Goal: Transaction & Acquisition: Purchase product/service

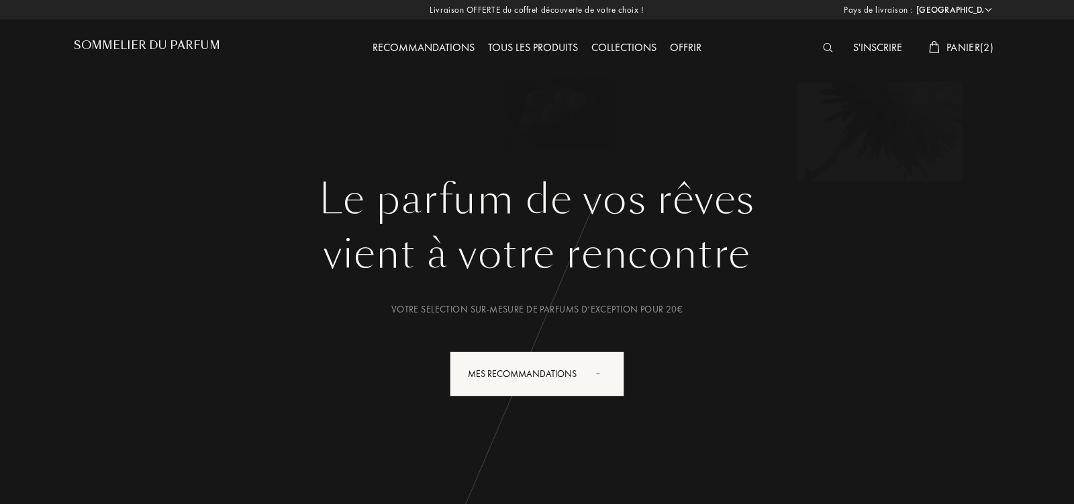
select select "IT"
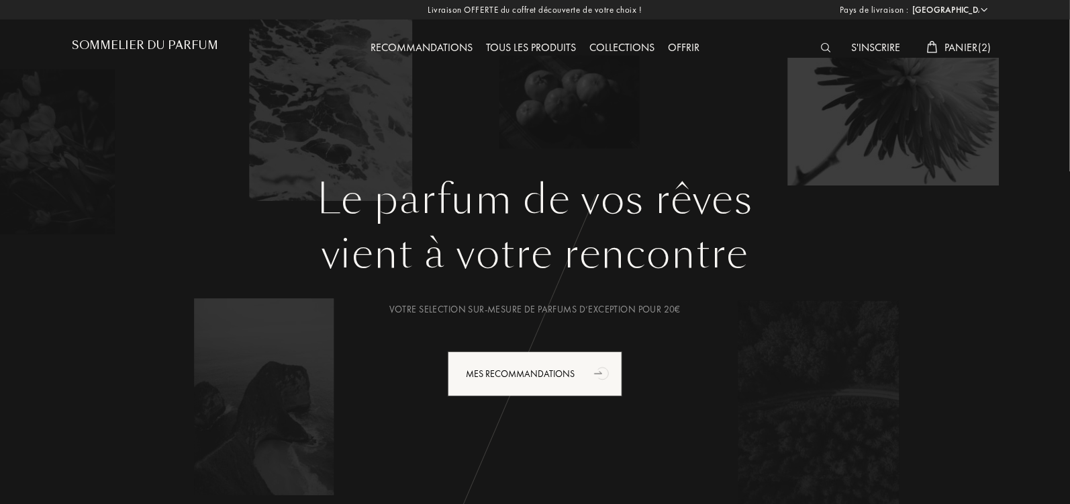
click at [824, 46] on img at bounding box center [826, 47] width 10 height 9
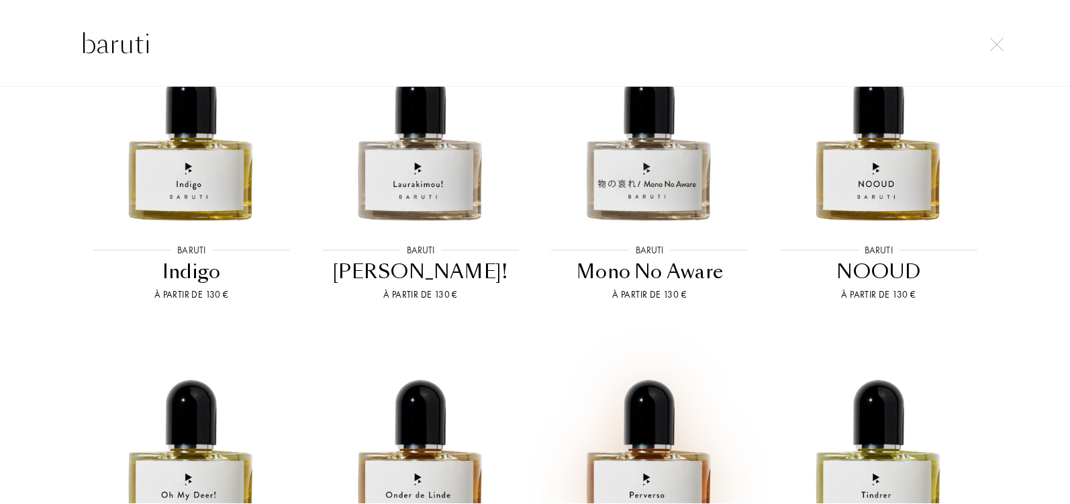
scroll to position [772, 0]
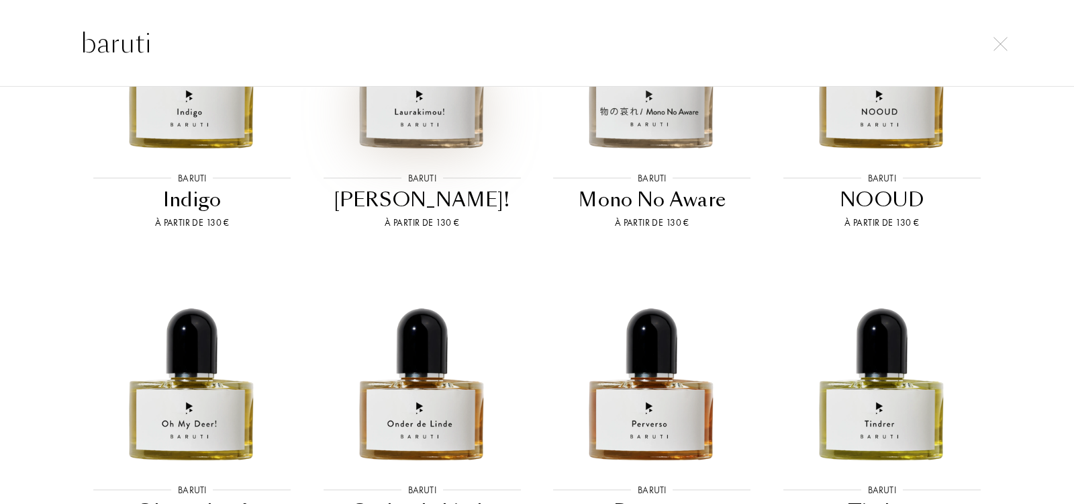
type input "baruti"
click at [438, 132] on img at bounding box center [422, 52] width 207 height 207
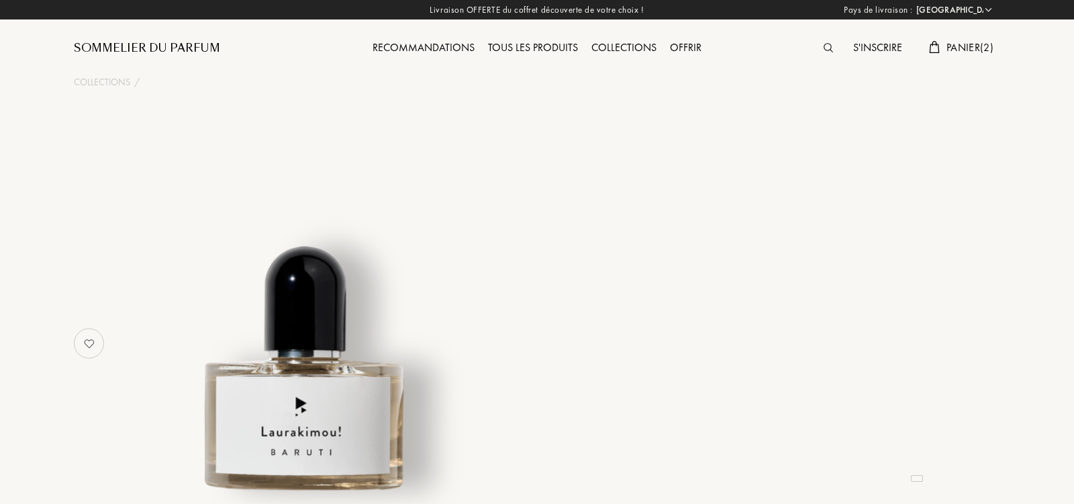
select select "IT"
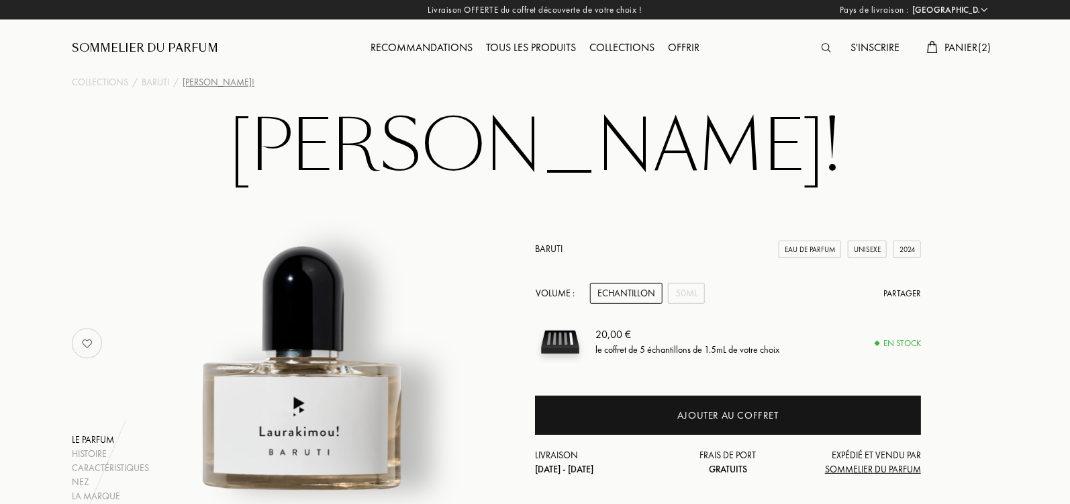
click at [688, 303] on div "Baruti Eau de Parfum Unisexe 2024 Volume : Echantillon 50mL Partager 20,00 € le…" at bounding box center [728, 359] width 386 height 234
click at [688, 297] on div "50mL" at bounding box center [686, 293] width 37 height 21
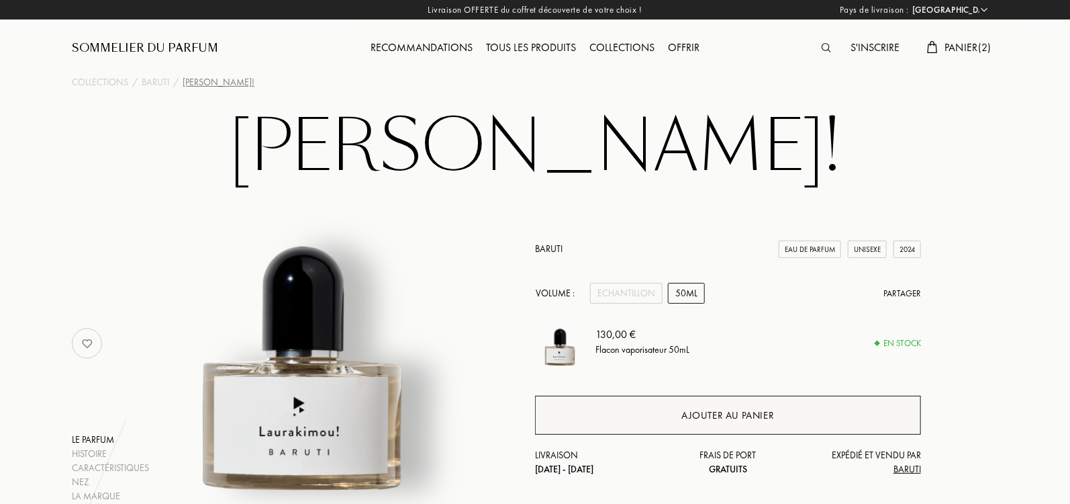
click at [711, 416] on div "Ajouter au panier" at bounding box center [727, 415] width 93 height 15
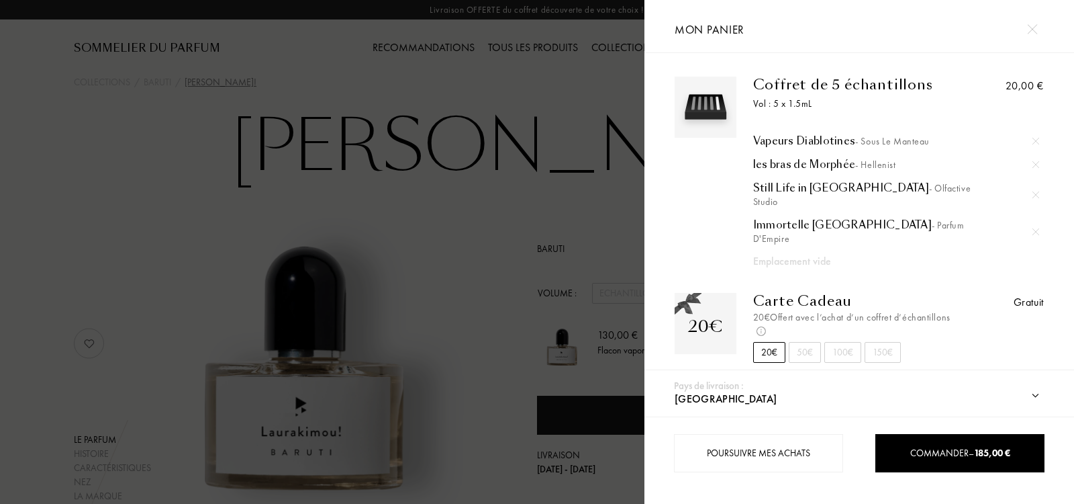
click at [595, 195] on div at bounding box center [322, 252] width 645 height 504
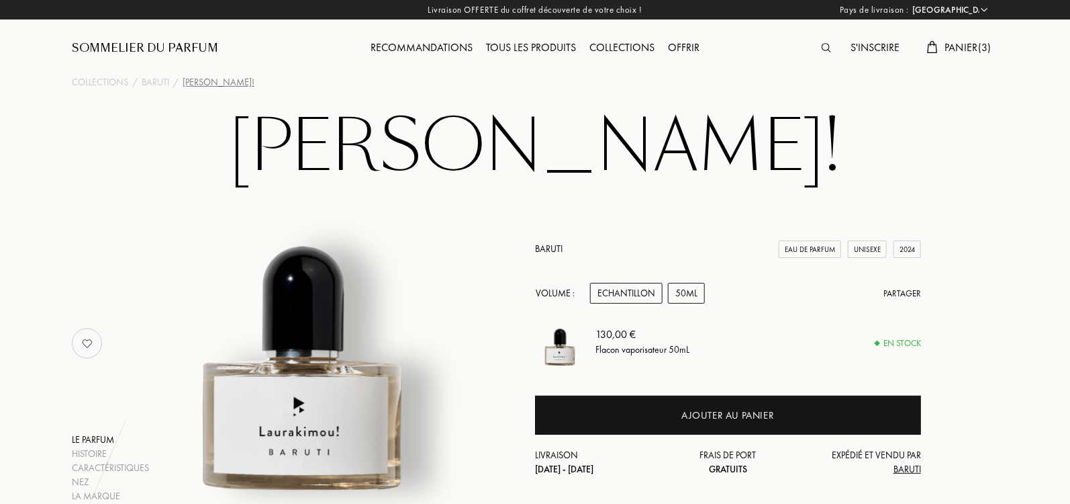
click at [637, 288] on div "Echantillon" at bounding box center [626, 293] width 73 height 21
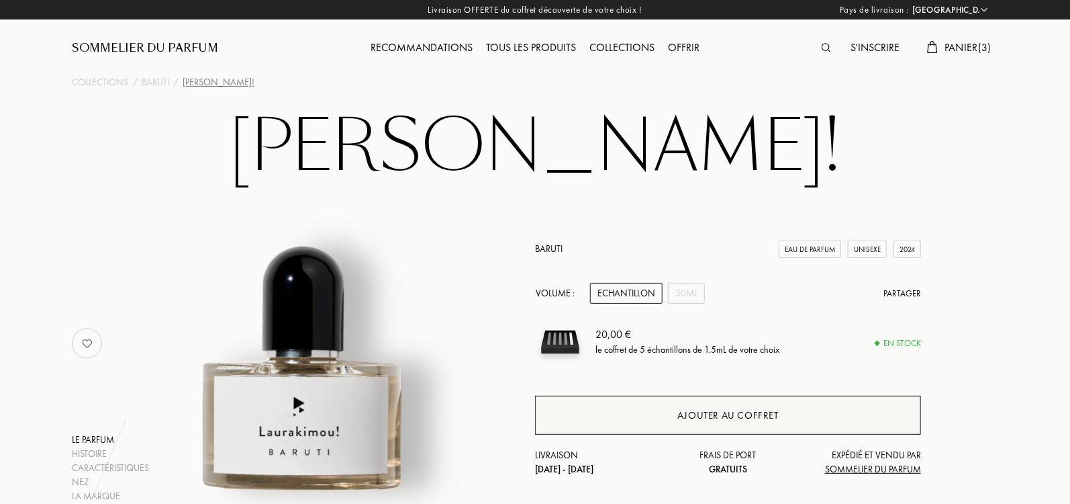
click at [749, 408] on div "Ajouter au coffret" at bounding box center [727, 415] width 101 height 15
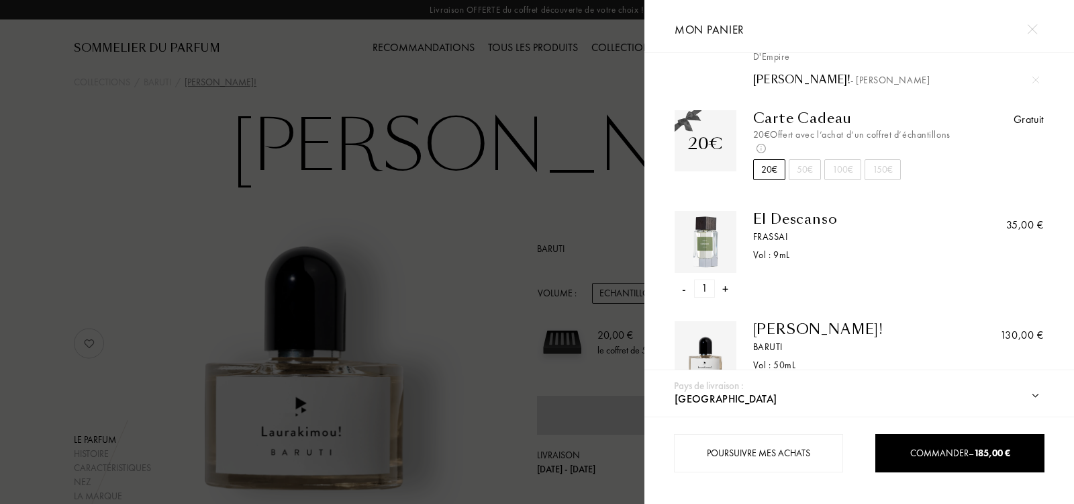
scroll to position [199, 0]
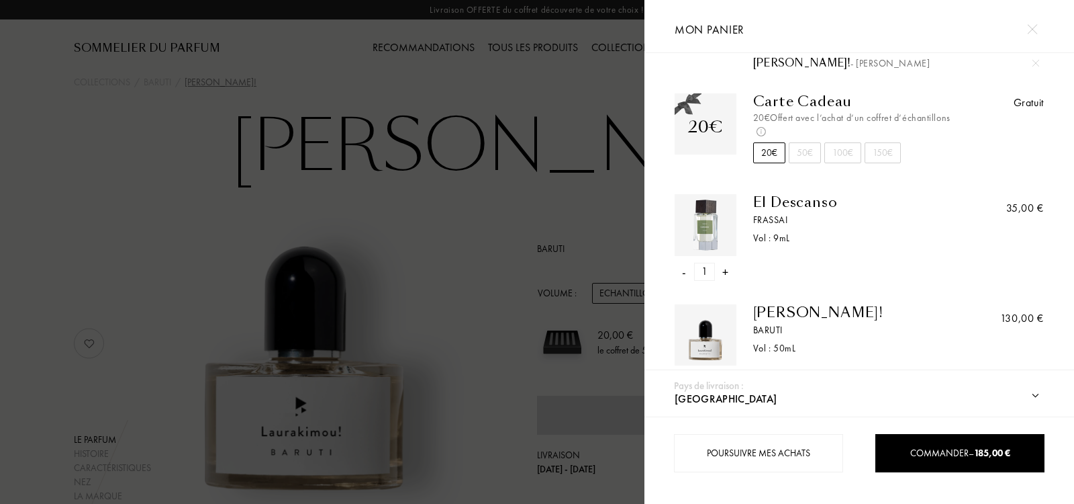
click at [683, 372] on div "-" at bounding box center [684, 381] width 4 height 18
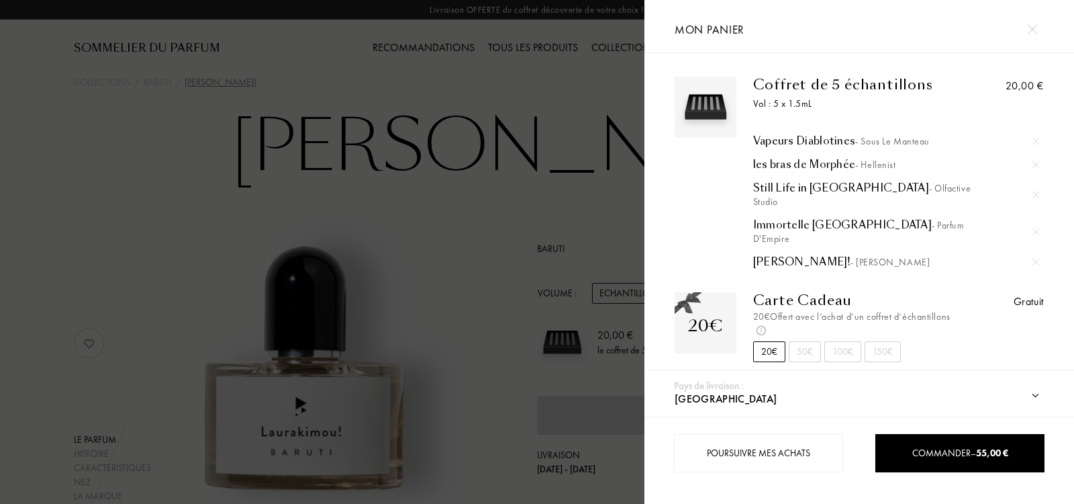
scroll to position [89, 0]
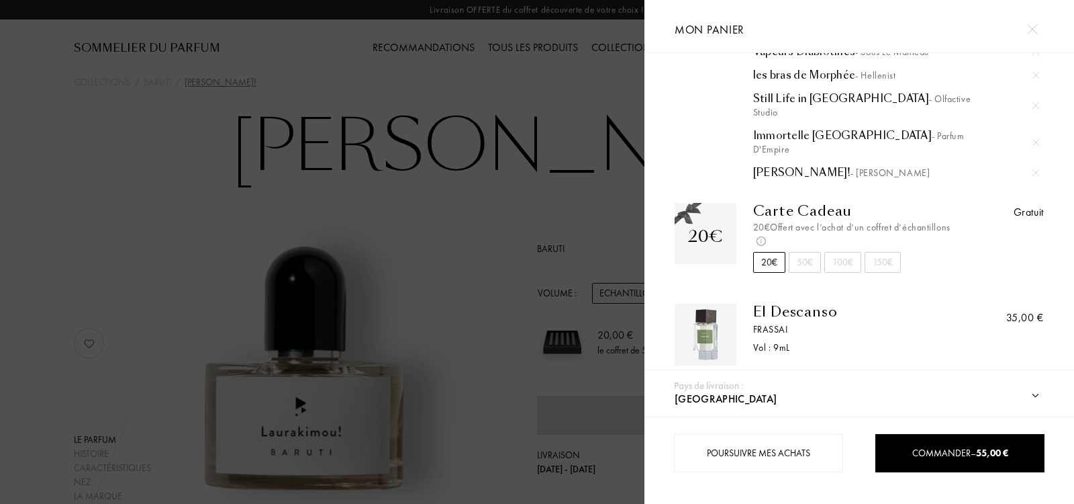
click at [685, 372] on div "-" at bounding box center [684, 381] width 4 height 18
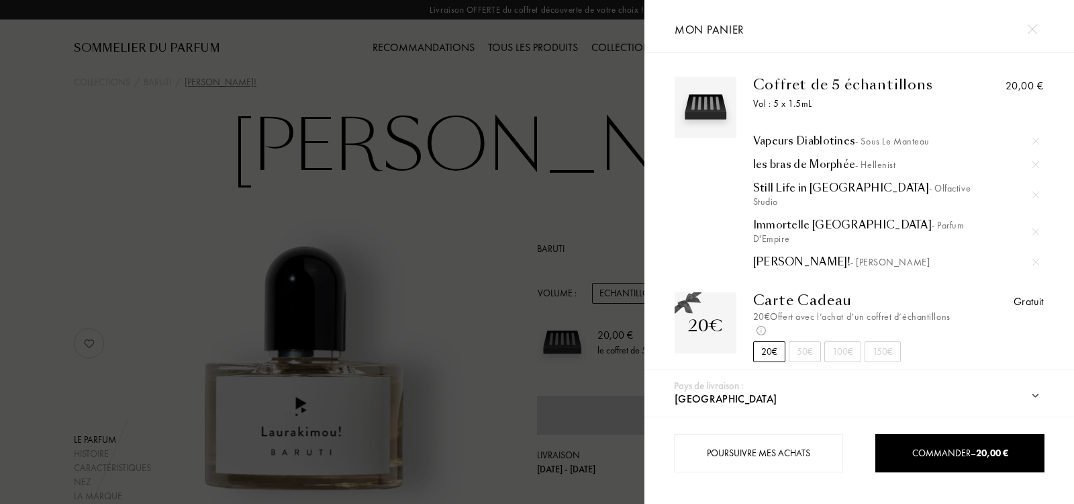
click at [483, 133] on div at bounding box center [322, 252] width 645 height 504
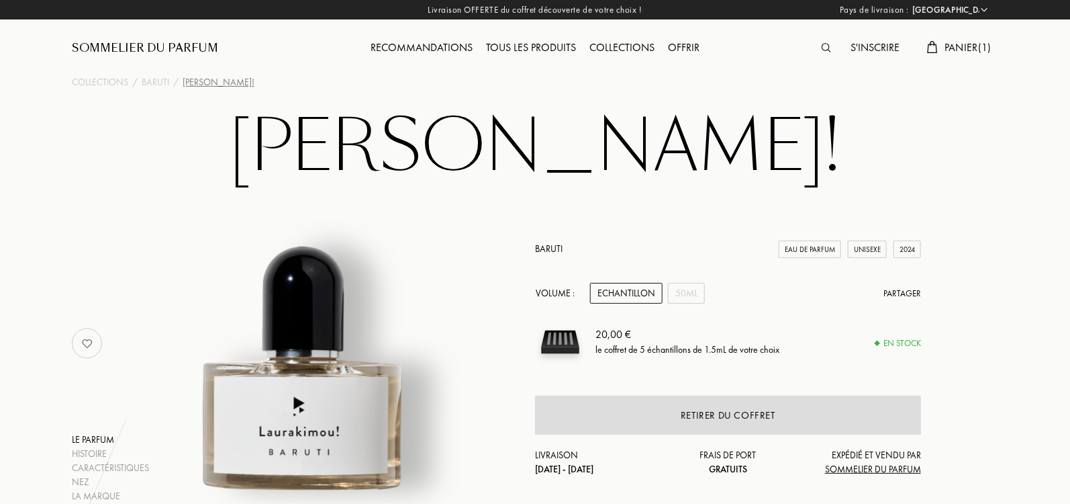
click at [824, 42] on div at bounding box center [830, 48] width 30 height 17
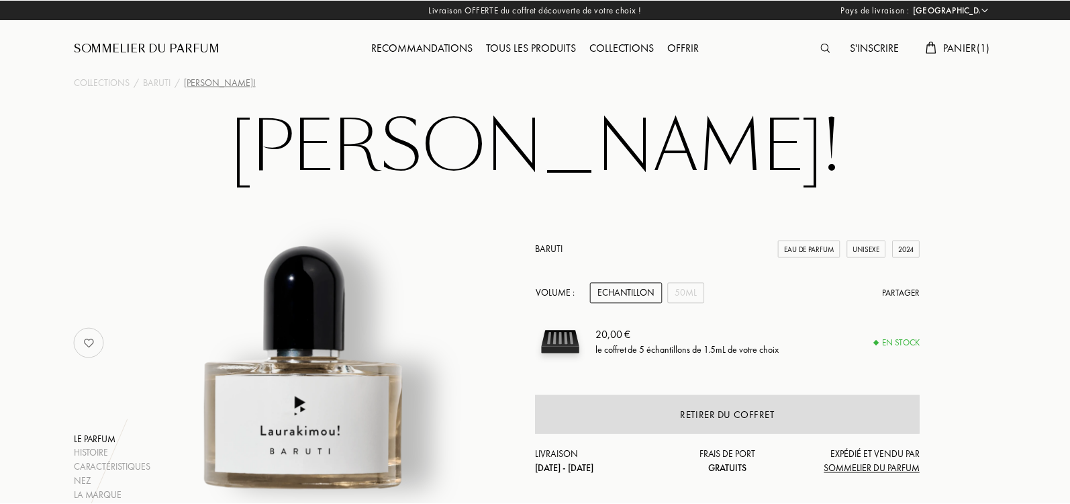
scroll to position [1, 0]
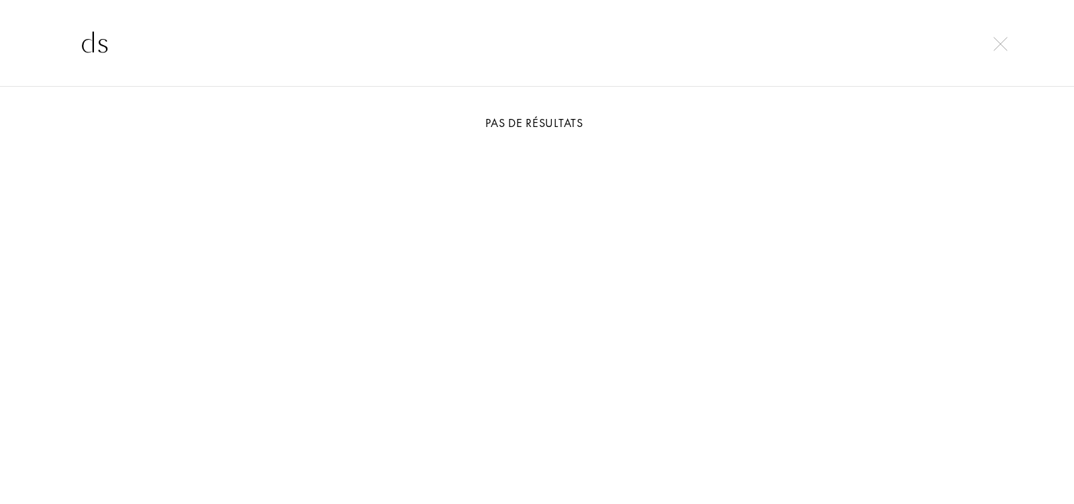
type input "d"
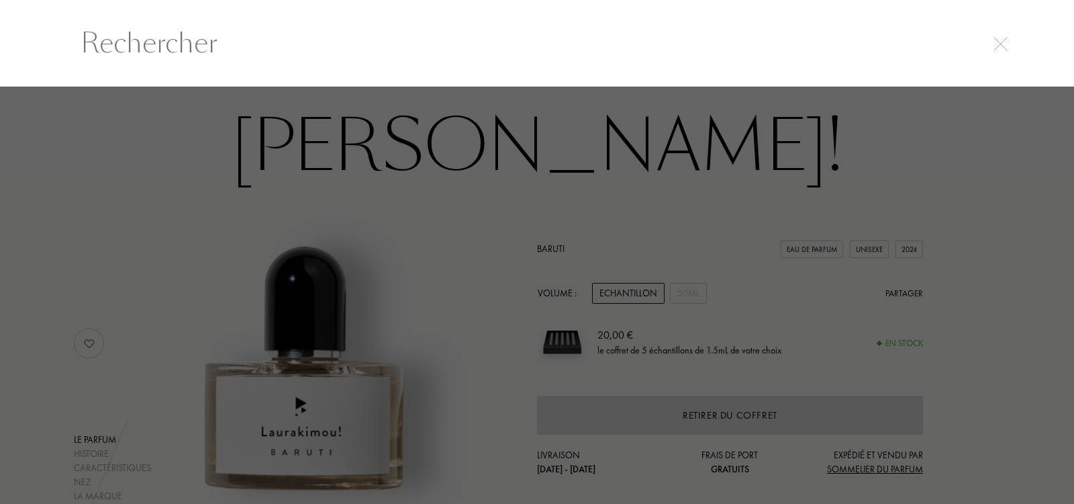
click at [907, 120] on div at bounding box center [537, 295] width 1074 height 417
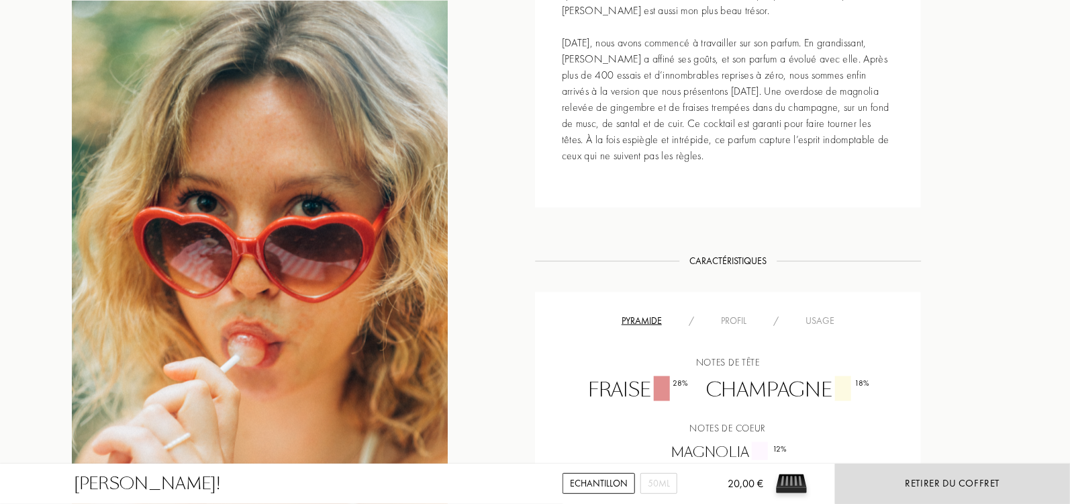
scroll to position [788, 0]
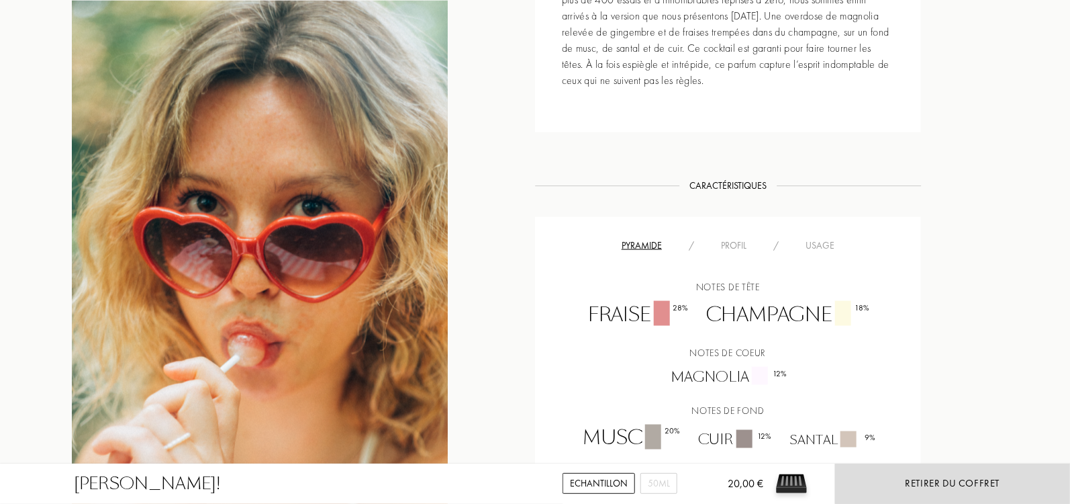
click at [736, 239] on div "Profil" at bounding box center [734, 245] width 52 height 14
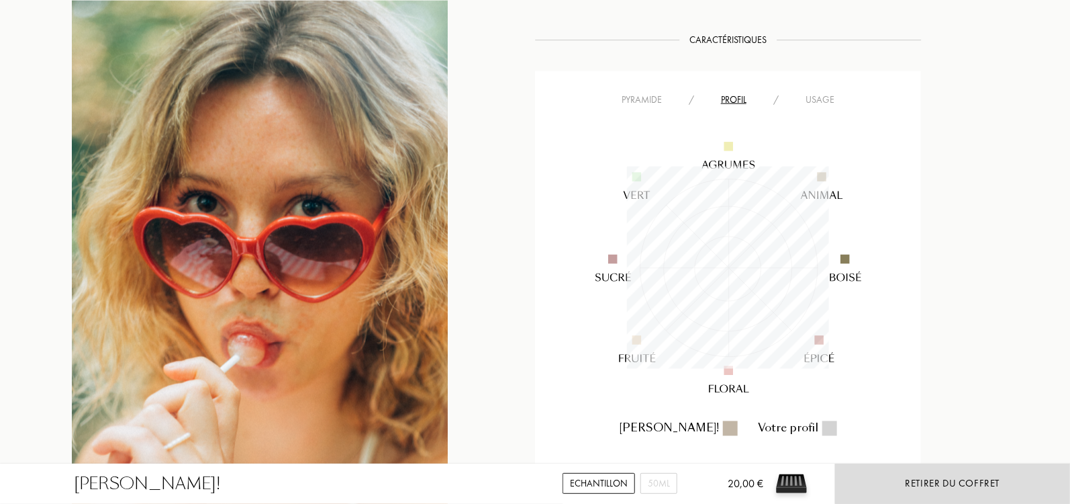
scroll to position [973, 0]
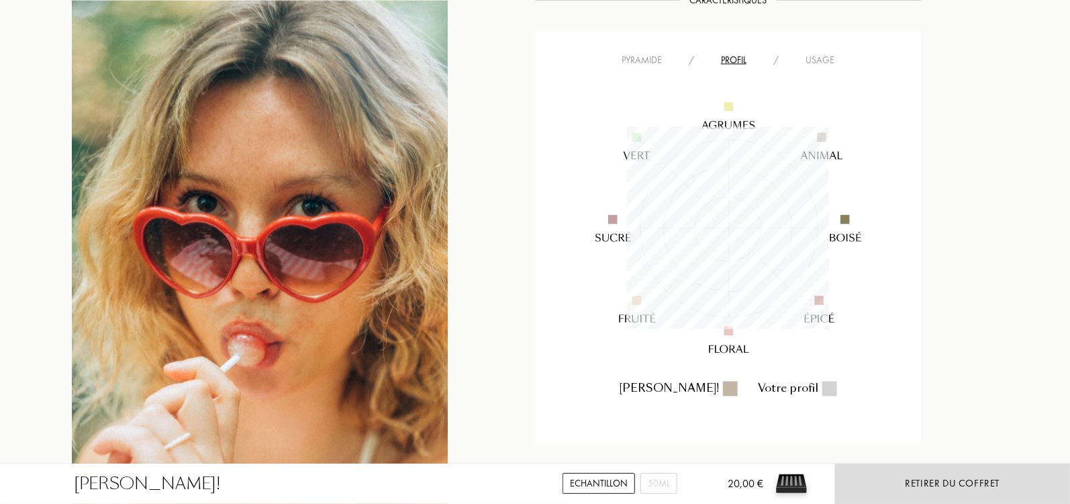
click at [816, 63] on div "Usage" at bounding box center [820, 60] width 56 height 14
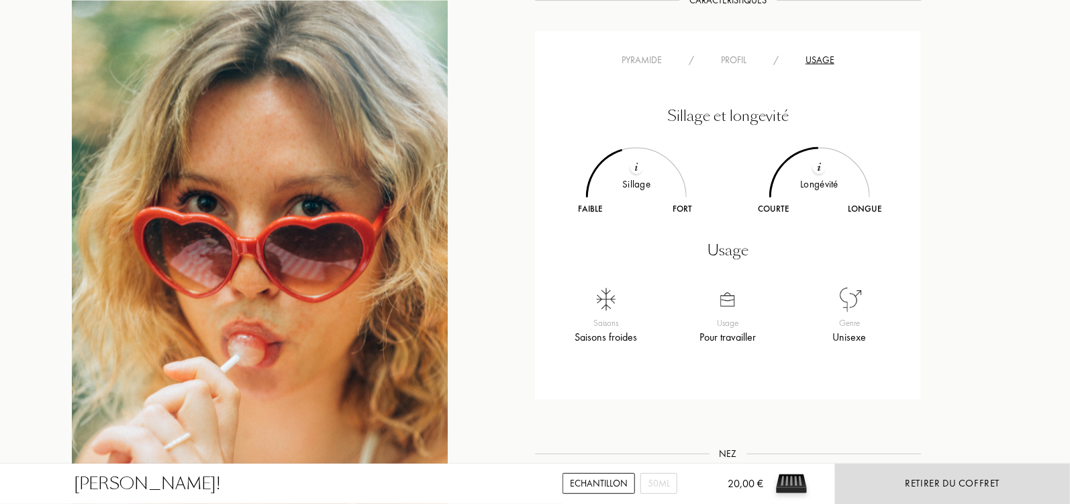
click at [652, 59] on div "Pyramide" at bounding box center [641, 60] width 67 height 14
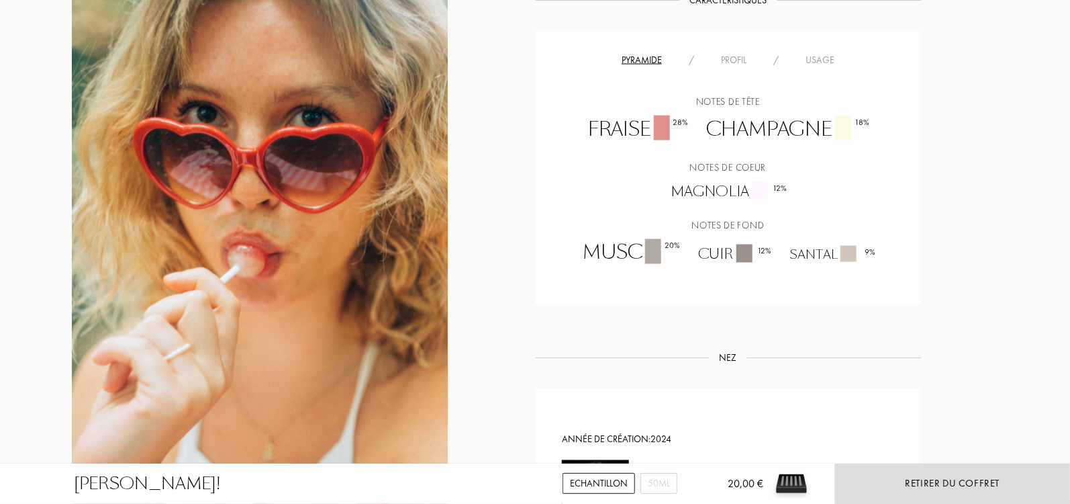
click at [745, 58] on div "Profil" at bounding box center [734, 60] width 52 height 14
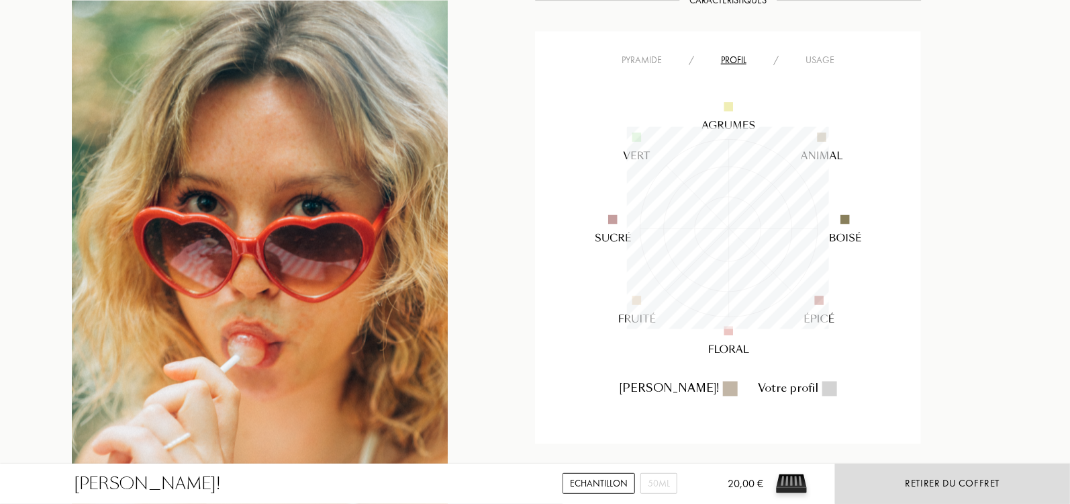
scroll to position [202, 202]
click at [829, 56] on div "Usage" at bounding box center [820, 60] width 56 height 14
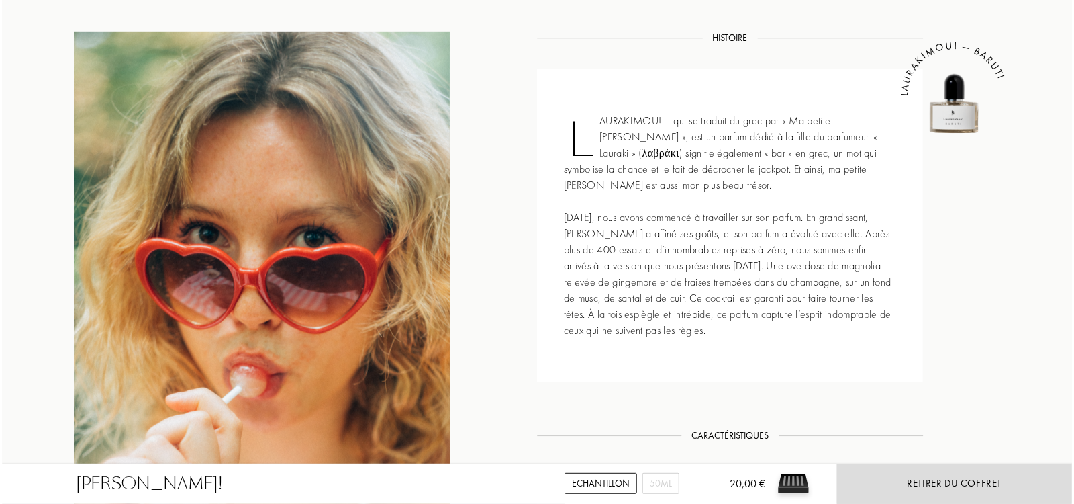
scroll to position [0, 0]
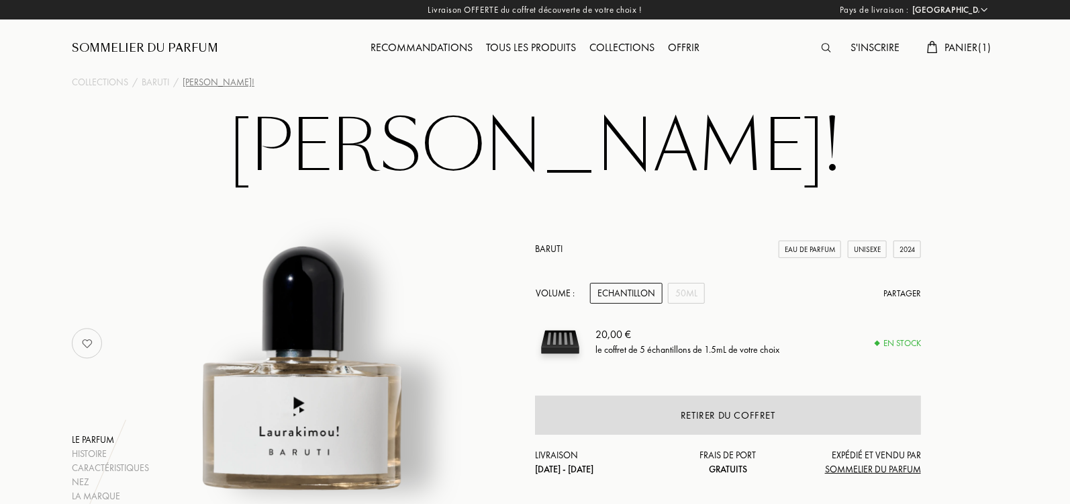
click at [965, 47] on span "Panier ( 1 )" at bounding box center [968, 47] width 47 height 14
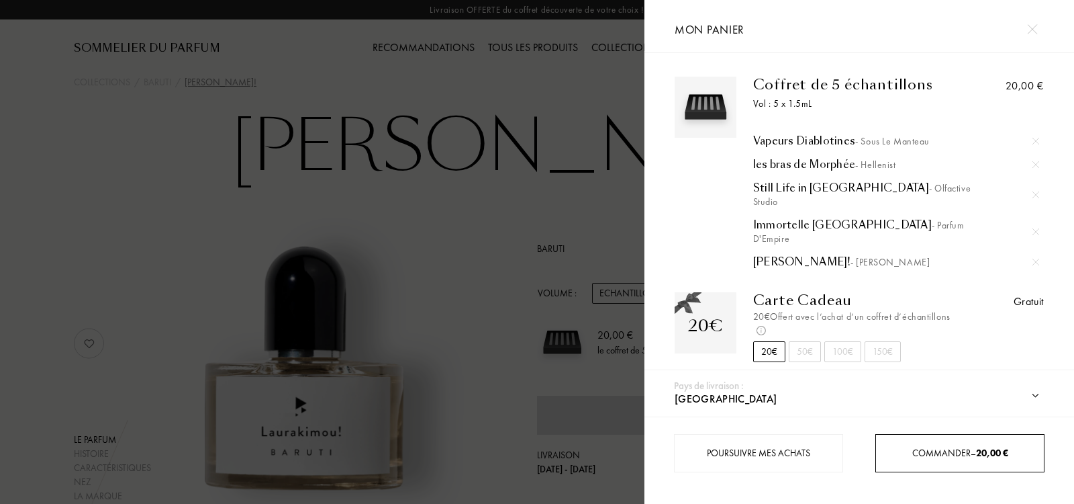
click at [918, 450] on span "Commander – 20,00 €" at bounding box center [960, 452] width 96 height 12
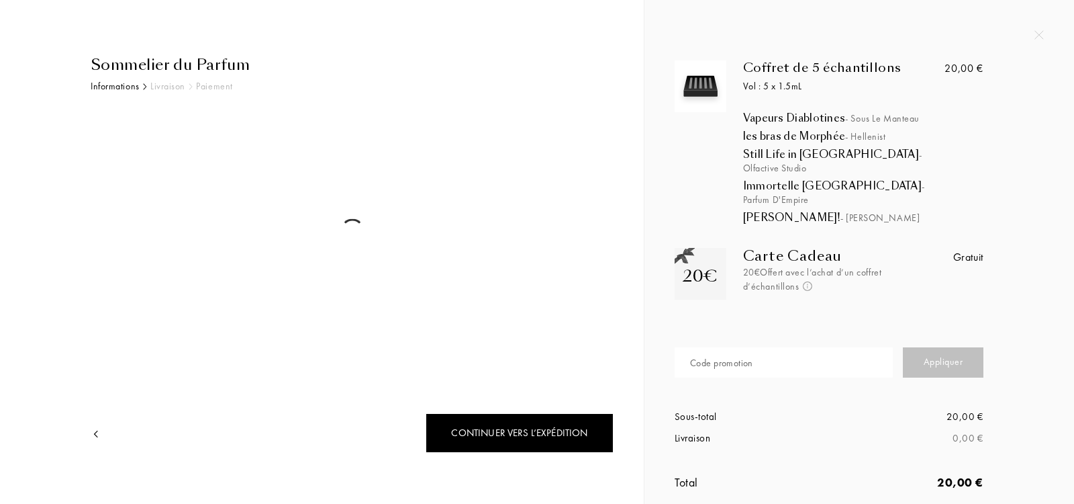
select select "IT"
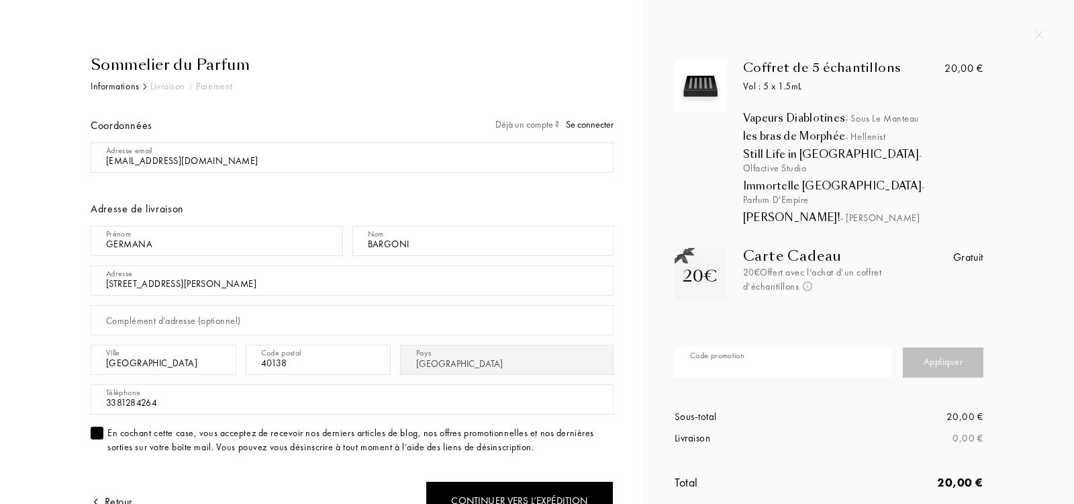
click at [845, 347] on input "text" at bounding box center [784, 362] width 218 height 30
click at [759, 347] on input "GERMA167" at bounding box center [784, 362] width 218 height 30
paste input "716"
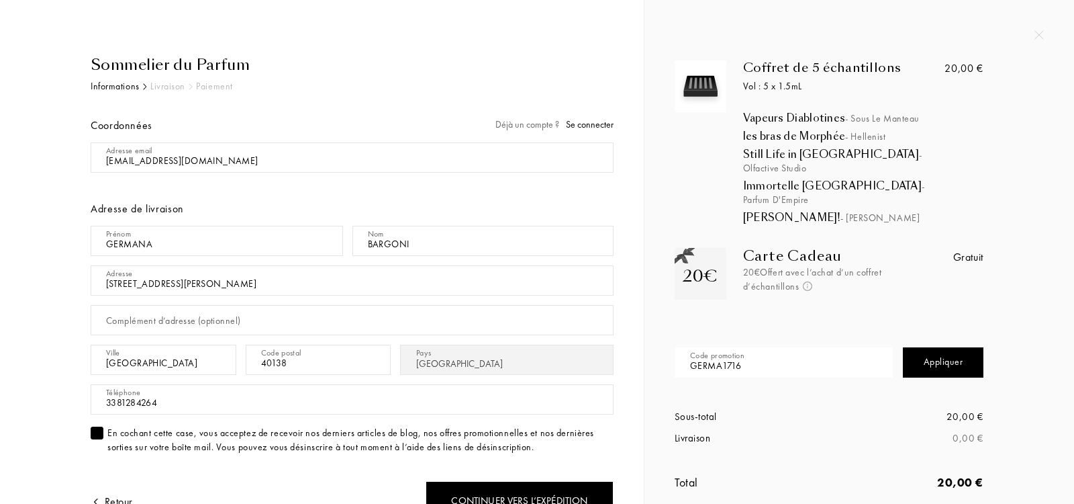
type input "GERMA1716"
click at [954, 347] on div "Appliquer" at bounding box center [943, 362] width 81 height 30
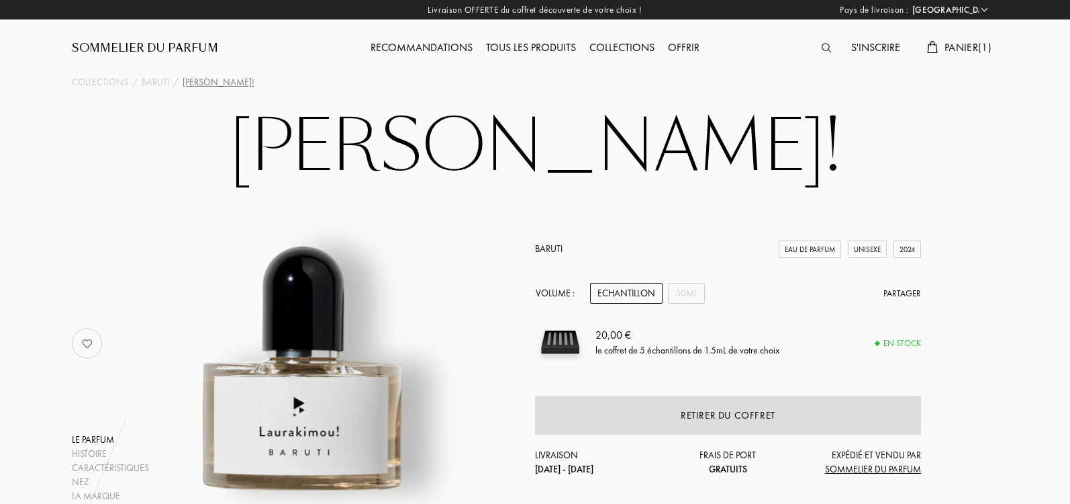
select select "IT"
click at [553, 248] on link "Baruti" at bounding box center [549, 248] width 28 height 12
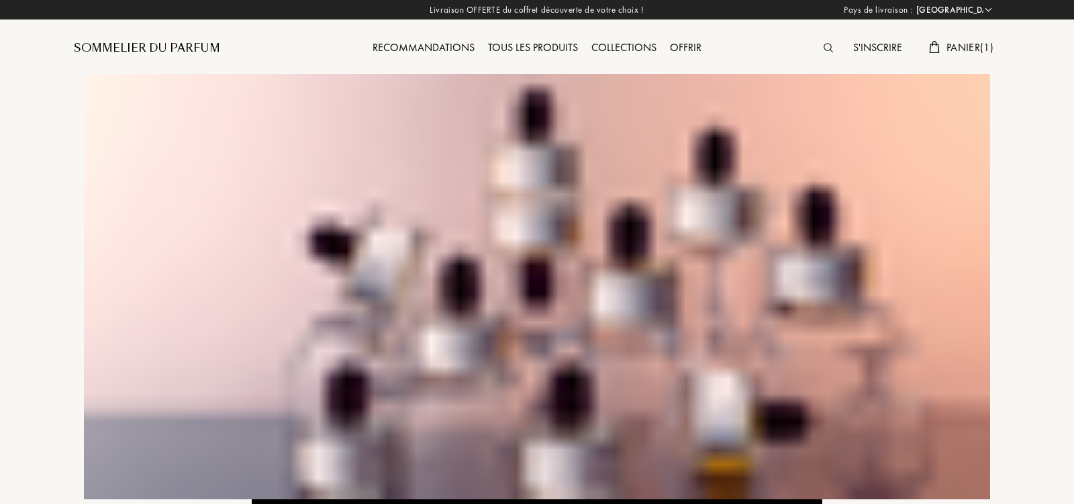
select select "IT"
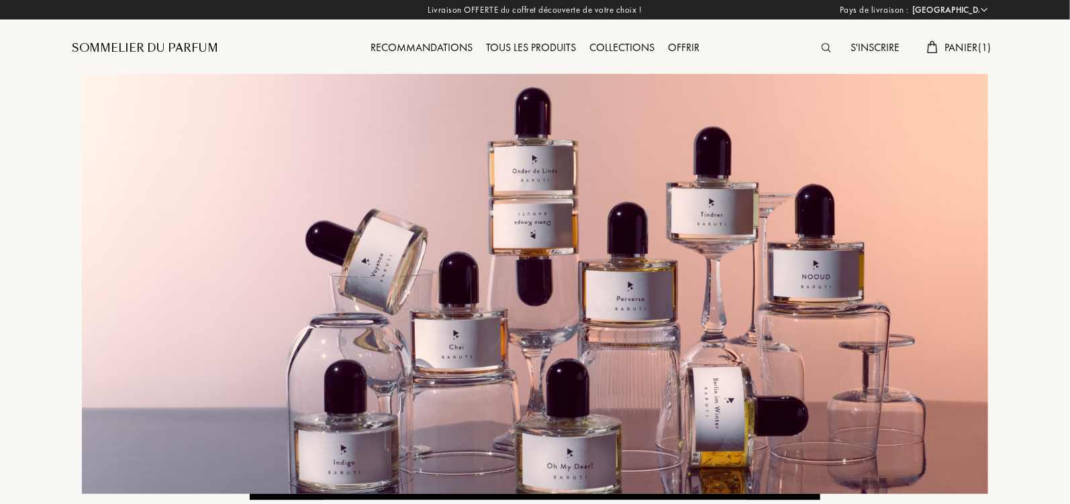
click at [822, 44] on img at bounding box center [826, 47] width 9 height 9
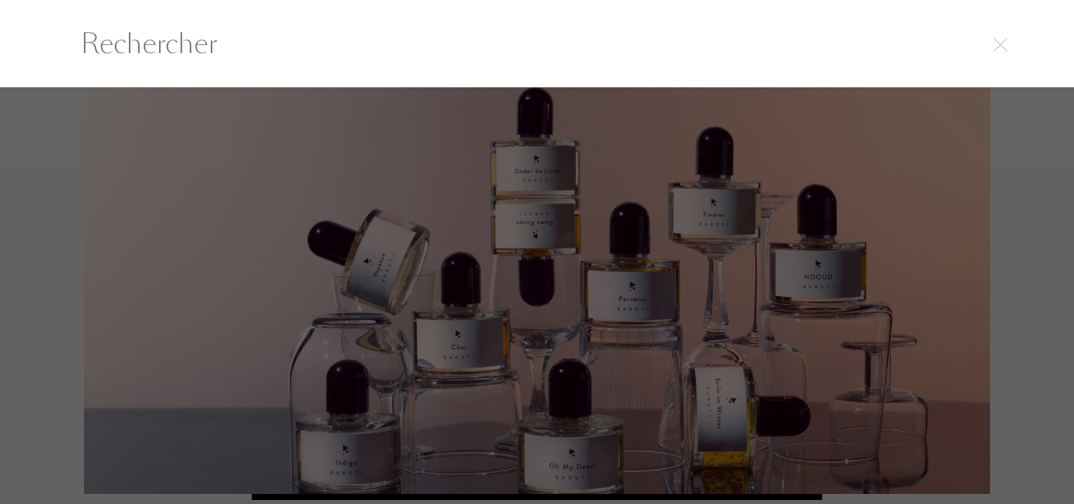
scroll to position [1, 0]
click at [690, 45] on input "text" at bounding box center [537, 43] width 967 height 40
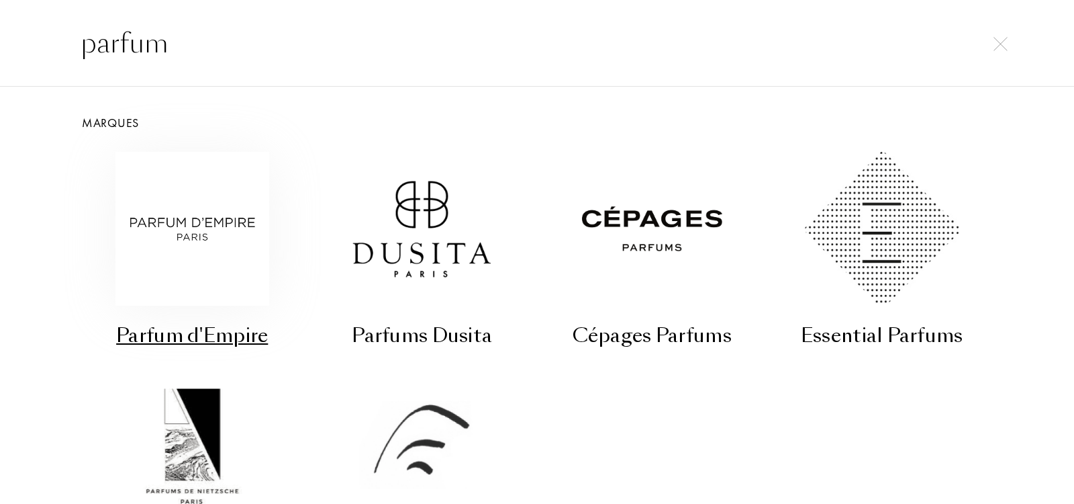
type input "parfum"
click at [234, 232] on img at bounding box center [192, 229] width 154 height 154
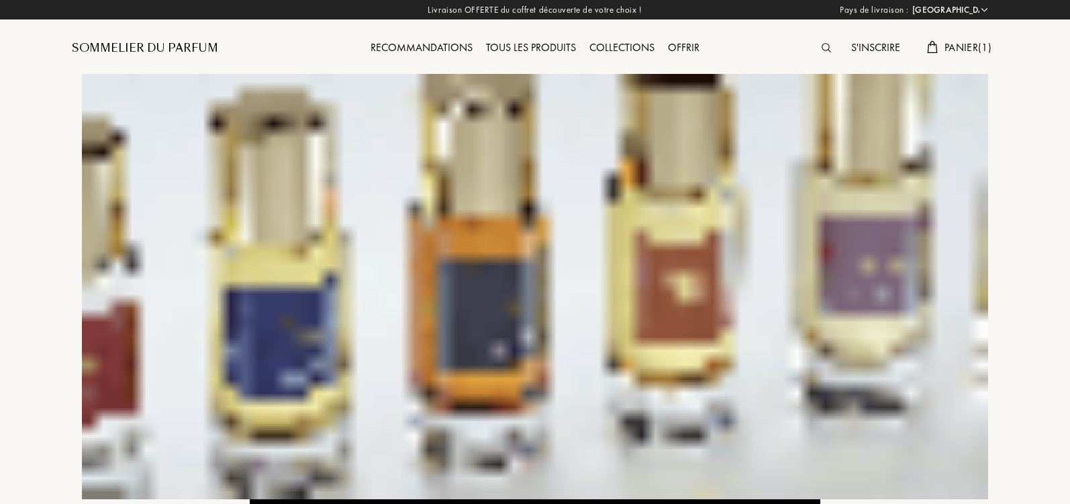
select select "IT"
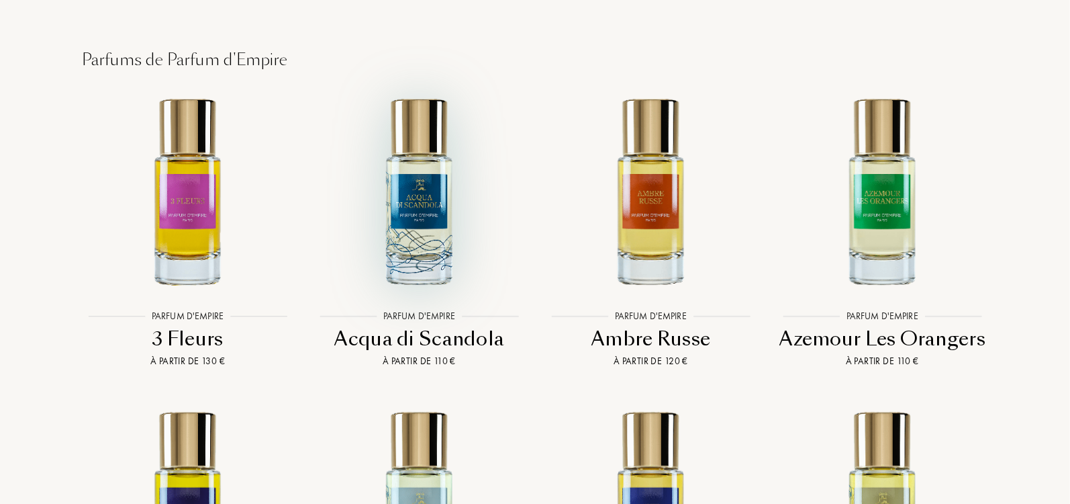
scroll to position [2570, 0]
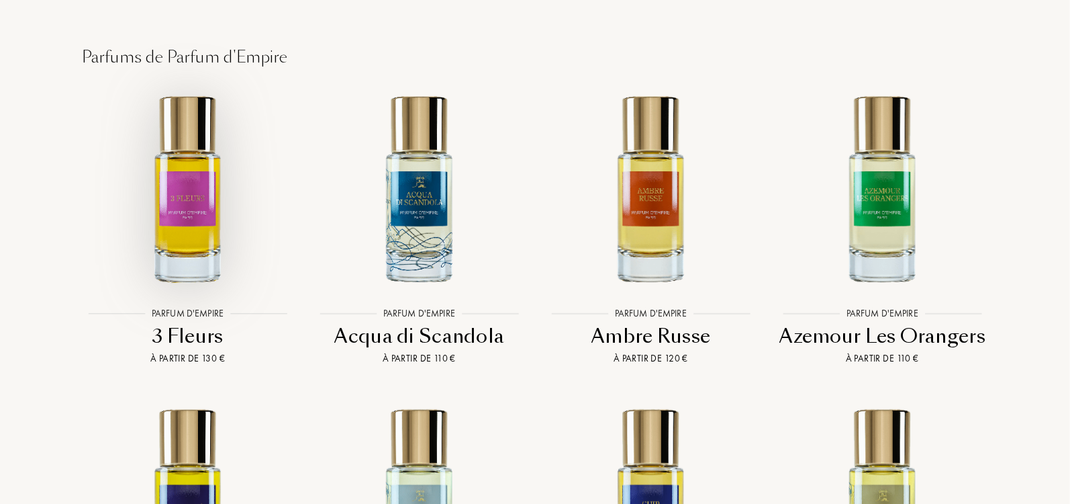
click at [183, 232] on img at bounding box center [187, 188] width 209 height 209
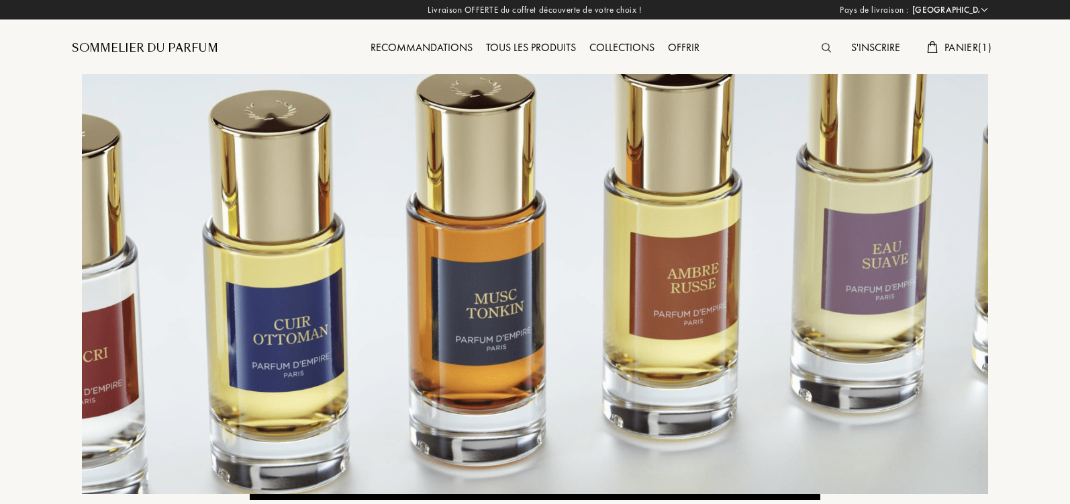
select select "IT"
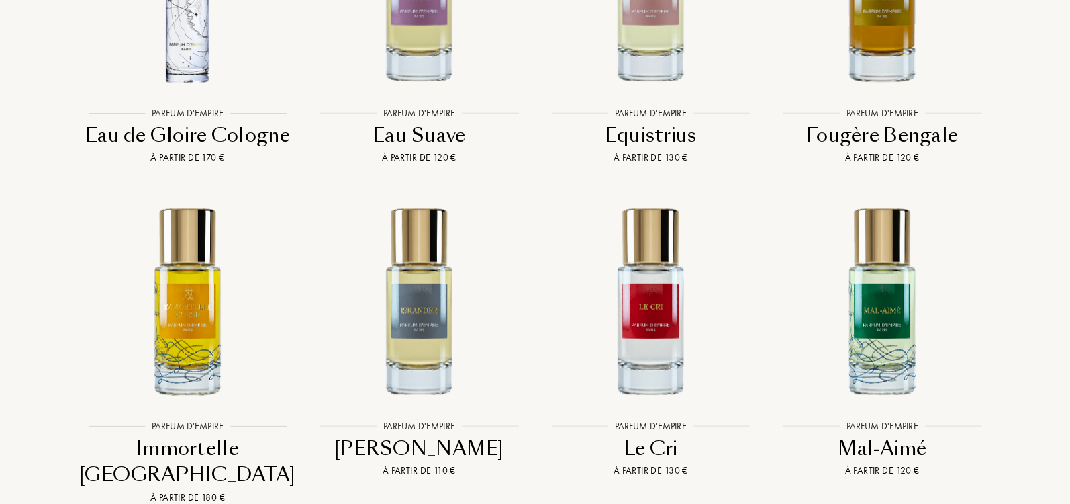
scroll to position [3399, 0]
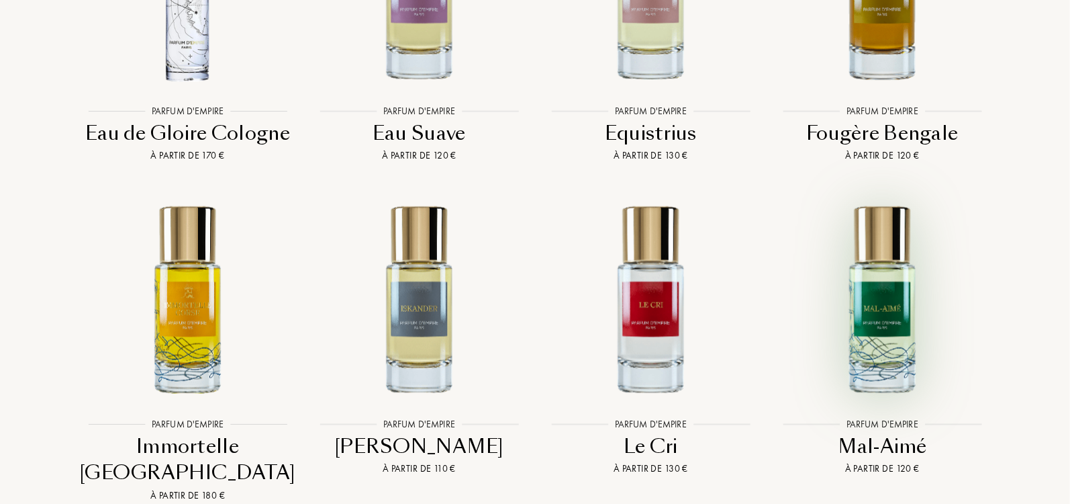
click at [867, 322] on img at bounding box center [882, 298] width 209 height 209
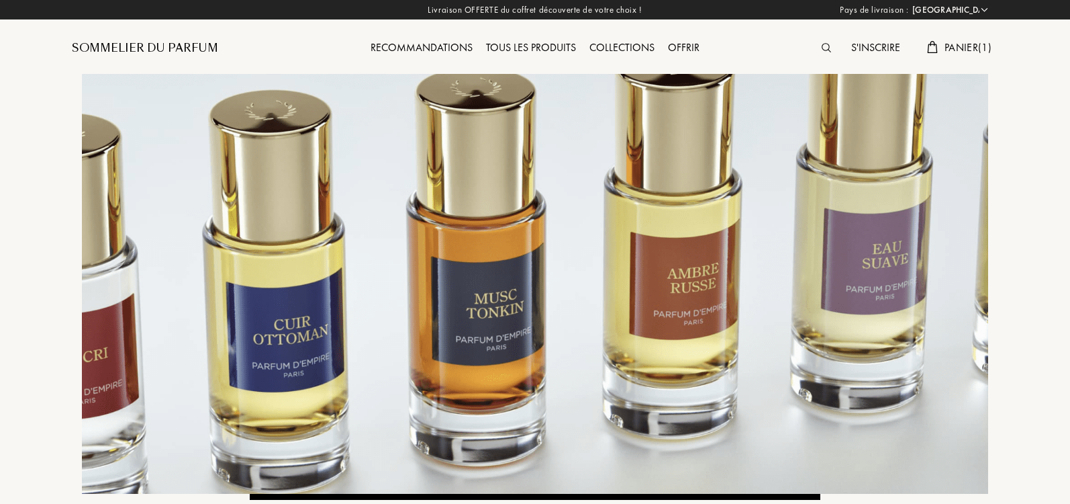
select select "IT"
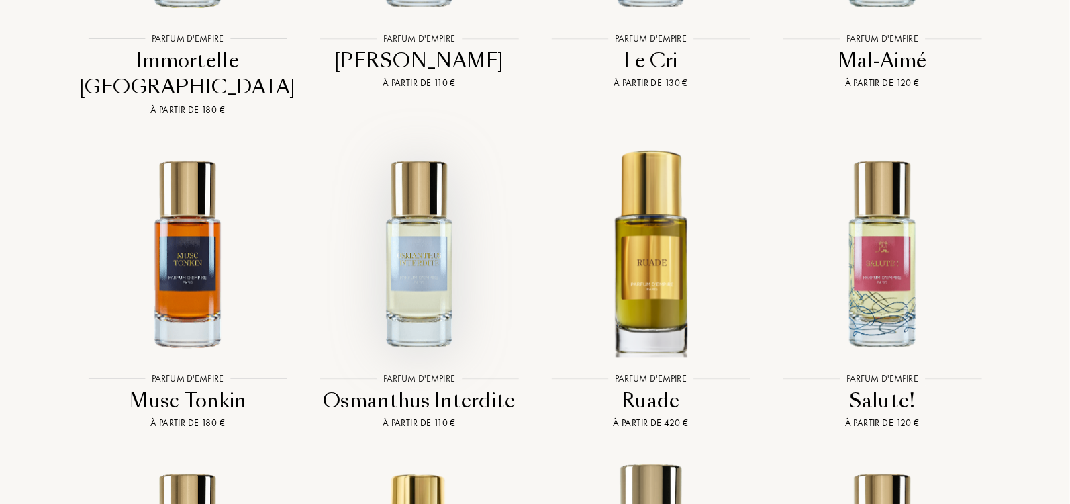
scroll to position [3787, 0]
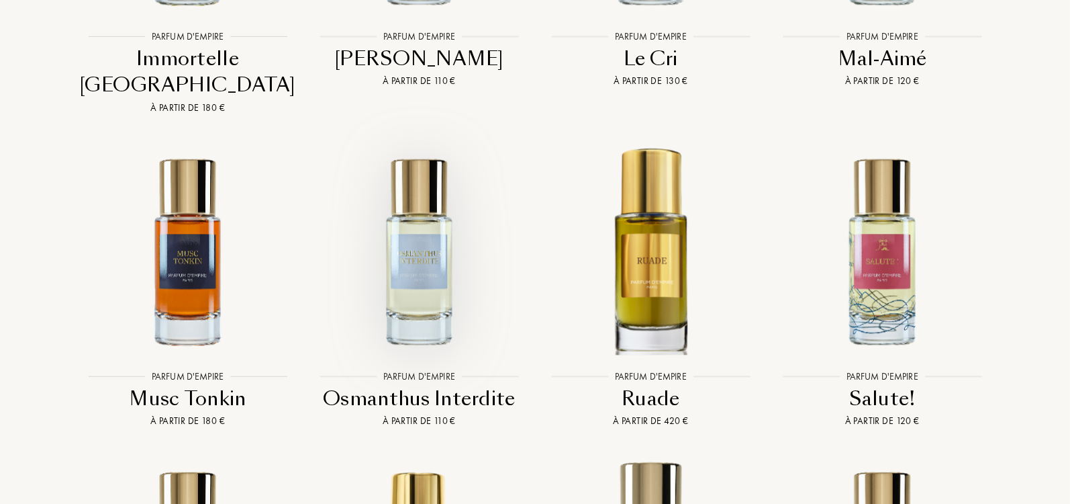
click at [426, 221] on img at bounding box center [419, 250] width 209 height 209
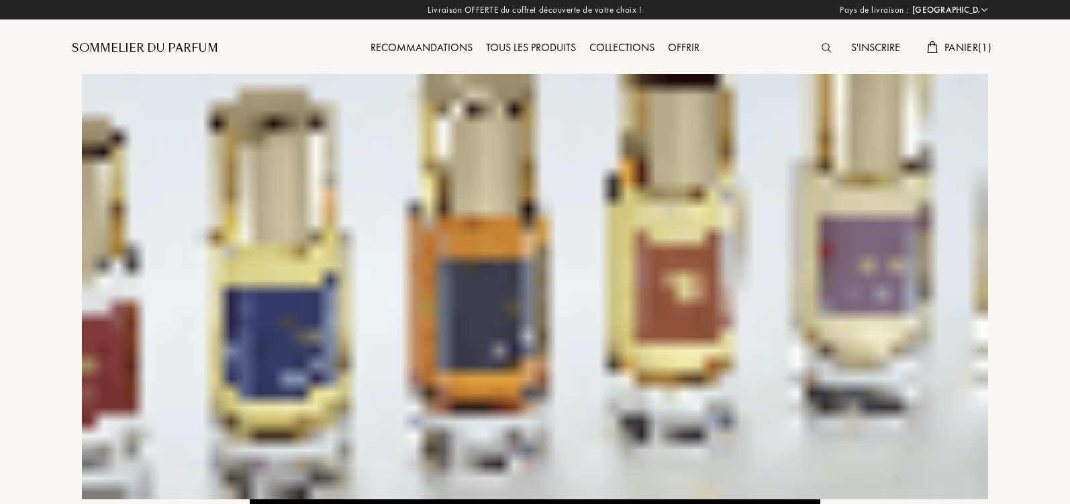
select select "IT"
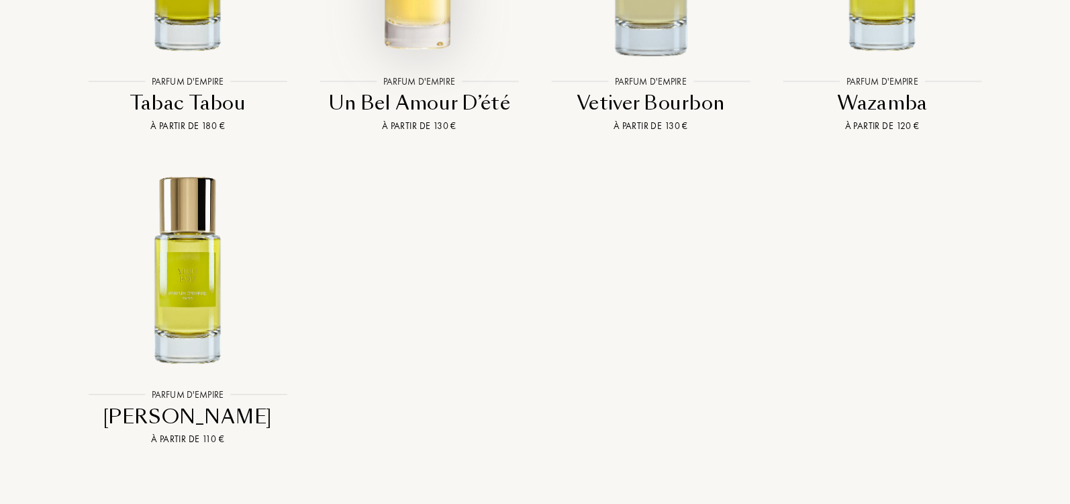
scroll to position [4397, 0]
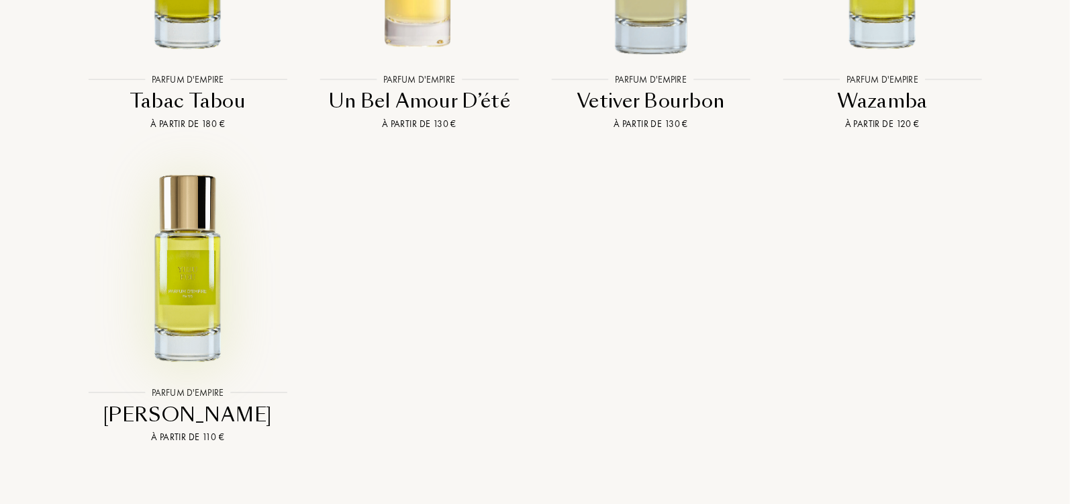
click at [217, 210] on img at bounding box center [187, 266] width 209 height 209
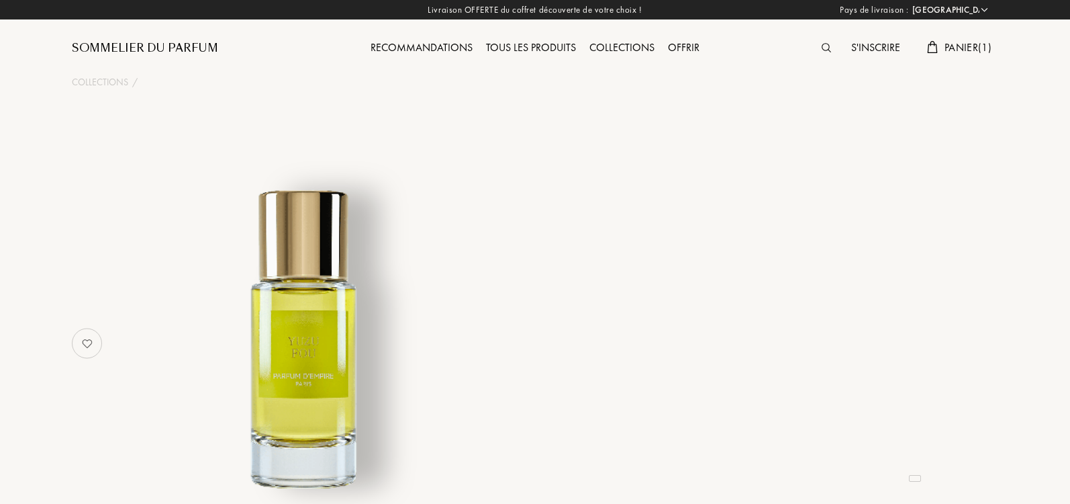
select select "IT"
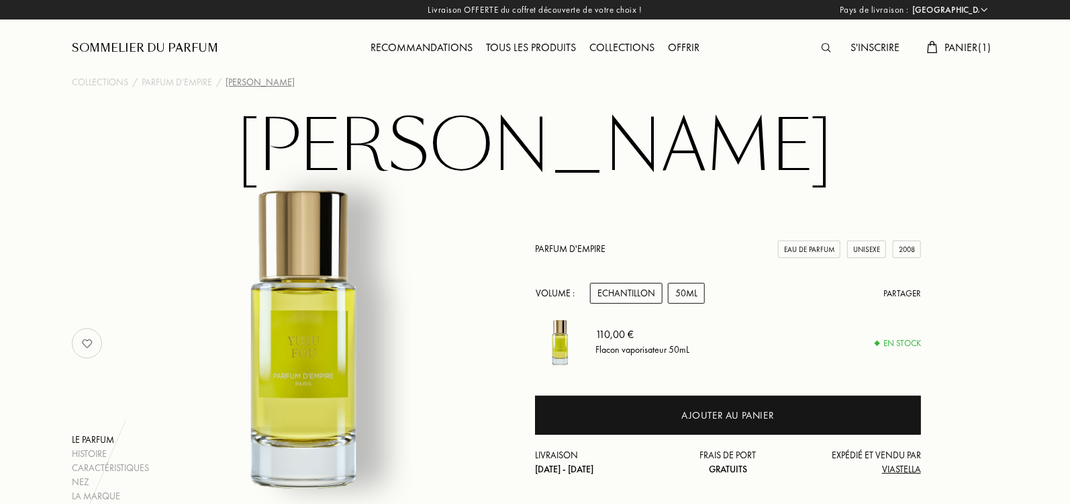
click at [643, 295] on div "Echantillon" at bounding box center [626, 293] width 73 height 21
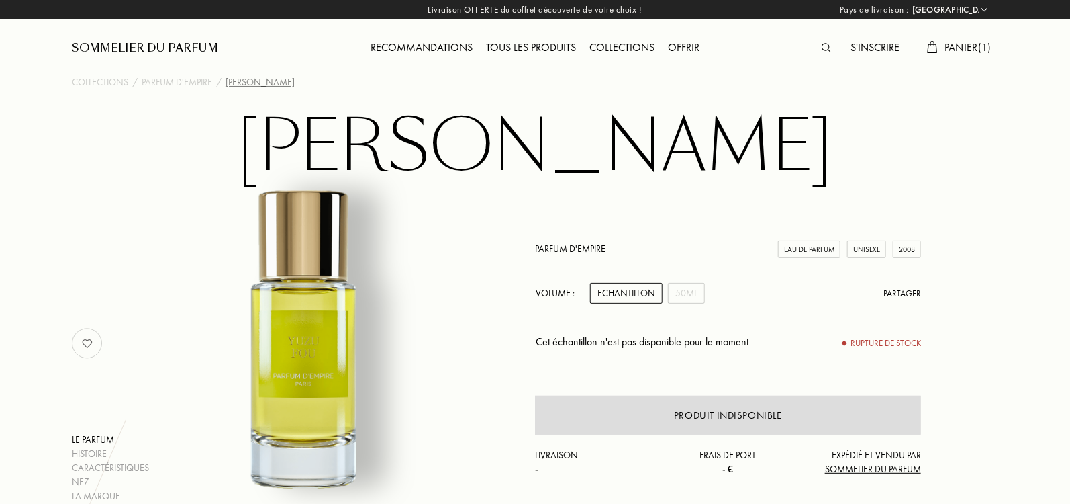
click at [945, 45] on span "Panier ( 1 )" at bounding box center [968, 47] width 47 height 14
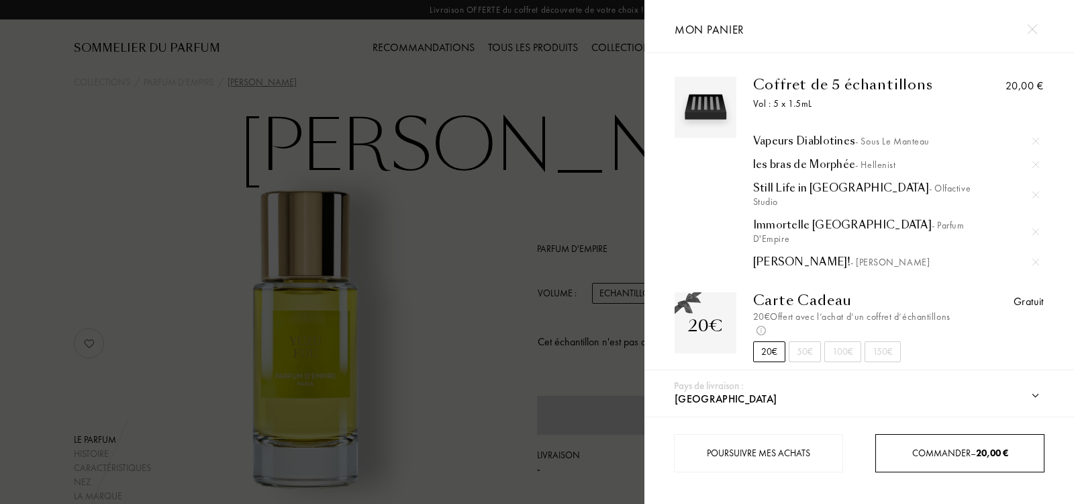
click at [963, 448] on span "Commander – 20,00 €" at bounding box center [960, 452] width 96 height 12
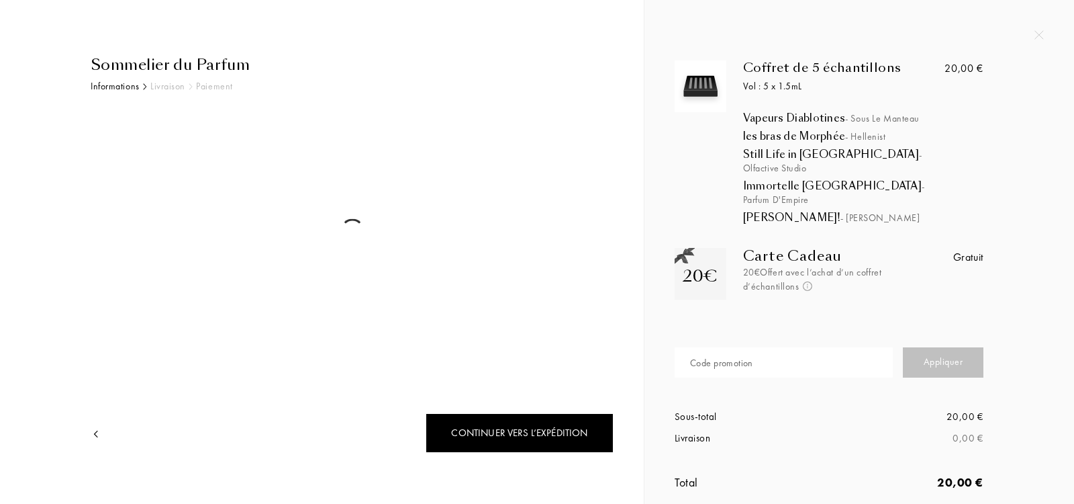
select select "IT"
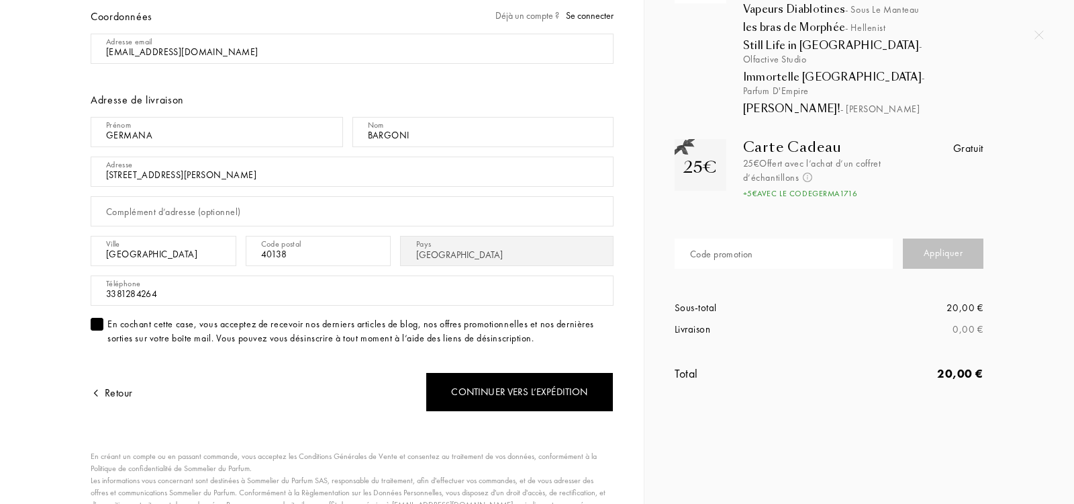
scroll to position [176, 0]
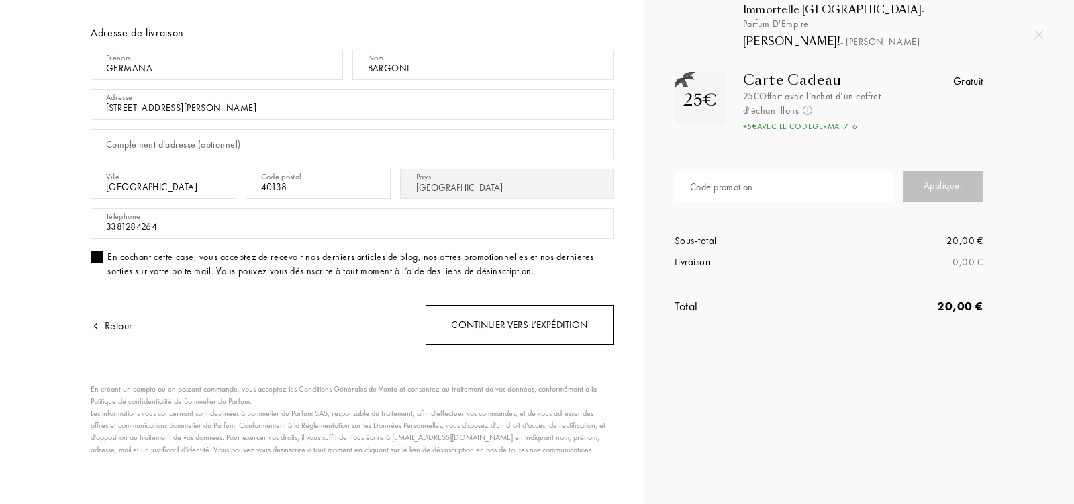
click at [549, 320] on div "Continuer vers l’expédition" at bounding box center [520, 325] width 188 height 40
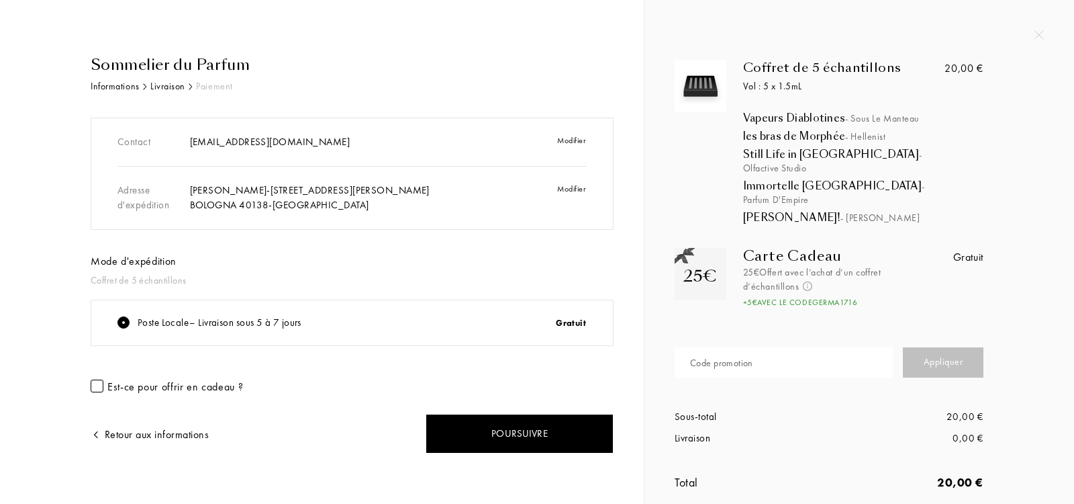
click at [199, 382] on div "Est-ce pour offrir en cadeau ?" at bounding box center [175, 386] width 136 height 15
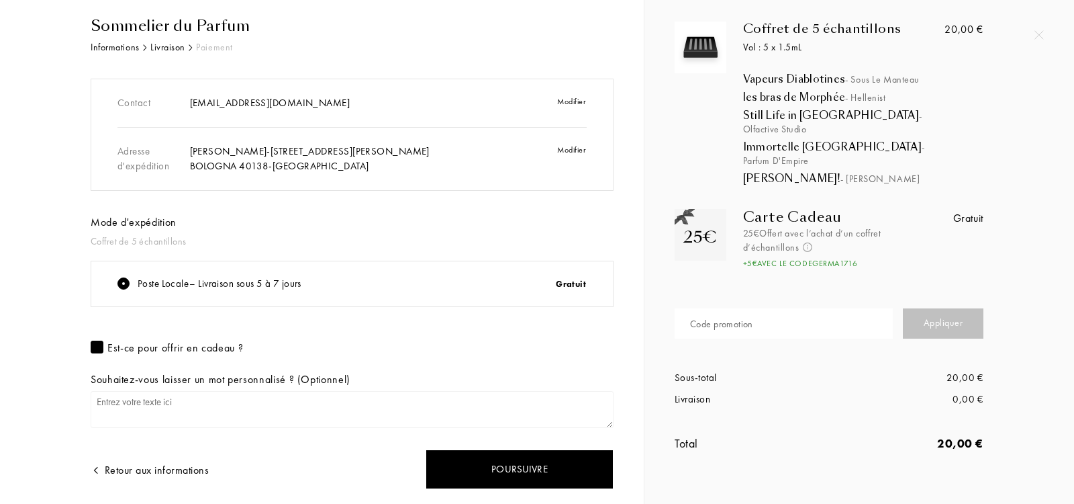
scroll to position [79, 0]
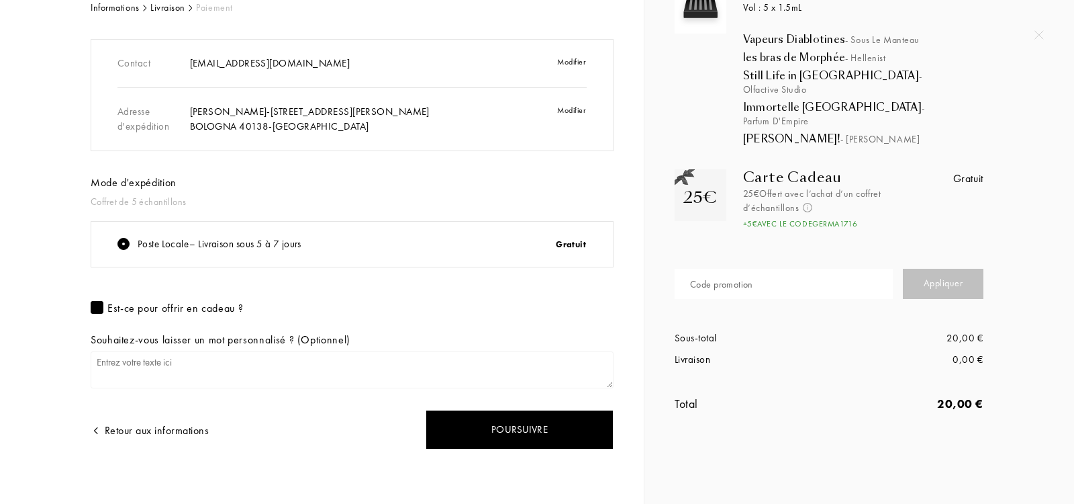
click at [95, 301] on div at bounding box center [97, 307] width 13 height 13
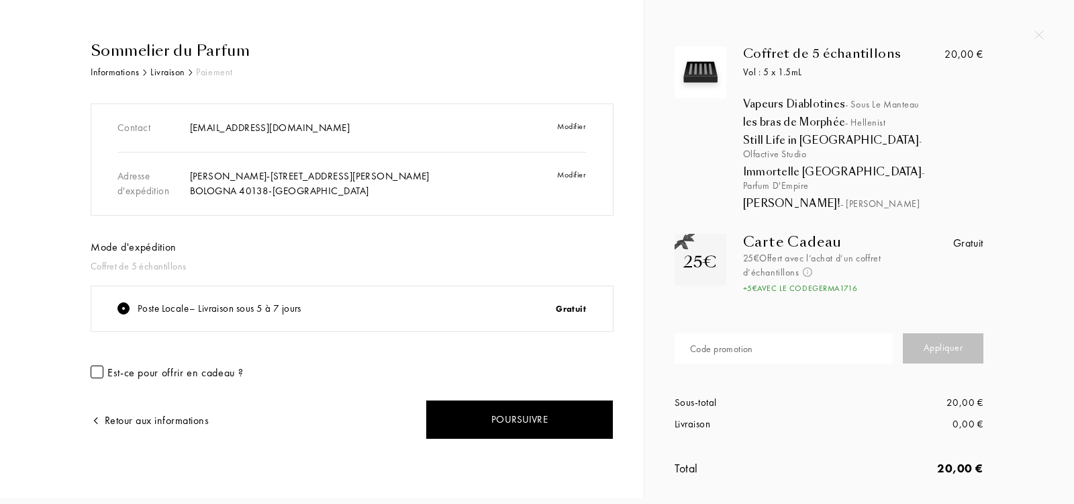
scroll to position [5, 0]
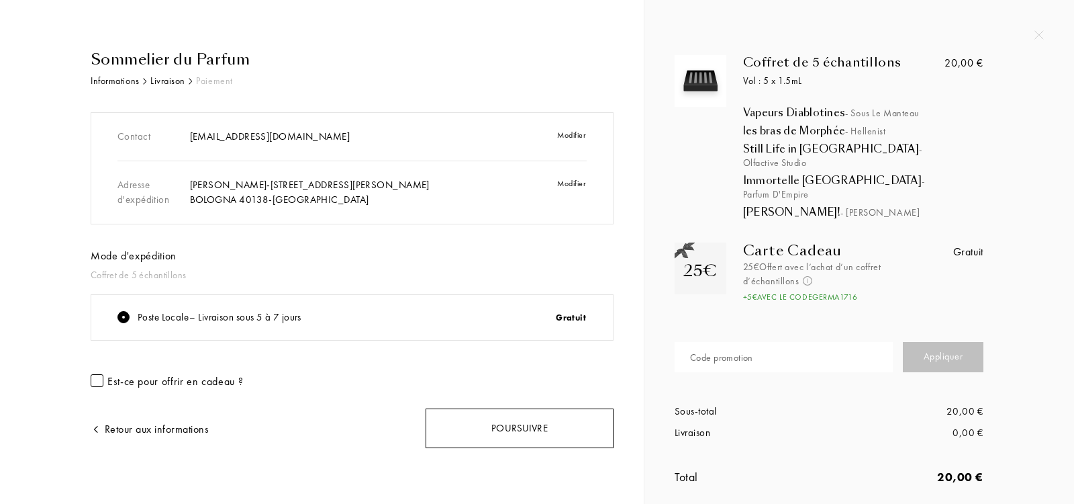
click at [473, 421] on div "Poursuivre" at bounding box center [520, 428] width 188 height 40
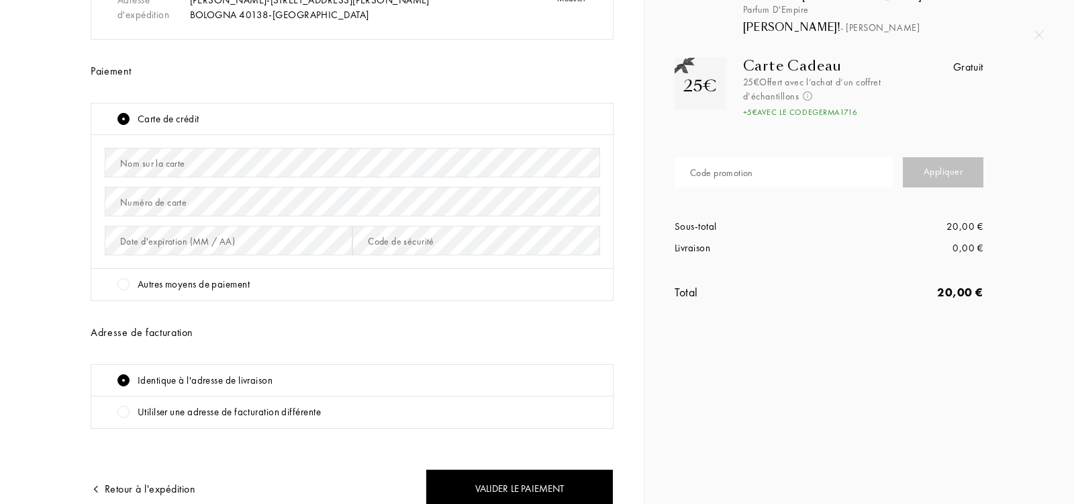
scroll to position [248, 0]
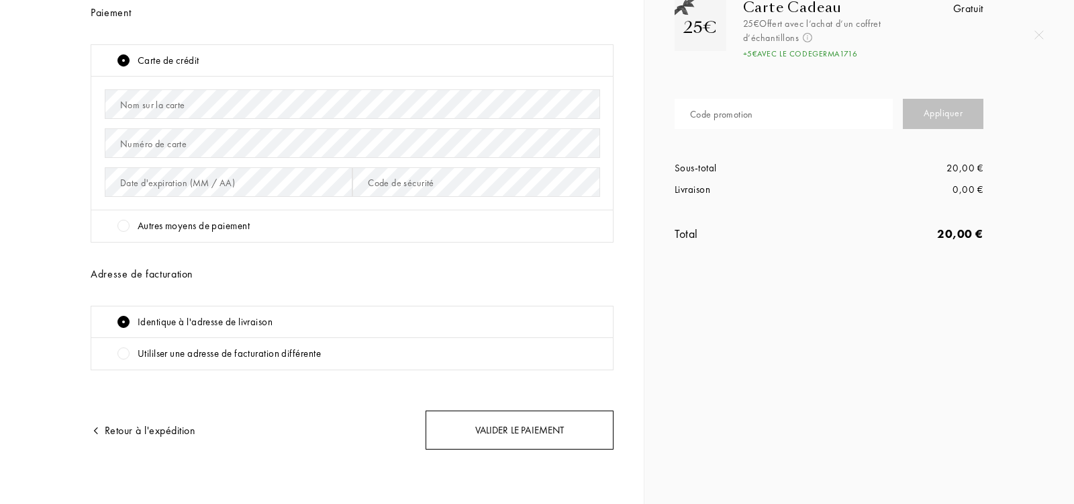
click at [502, 428] on div "Valider le paiement" at bounding box center [520, 430] width 188 height 40
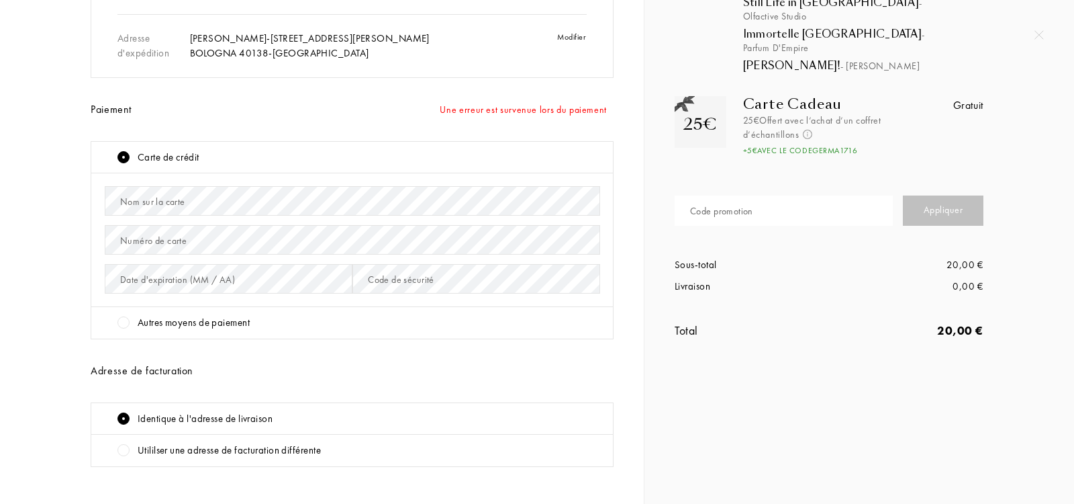
scroll to position [49, 0]
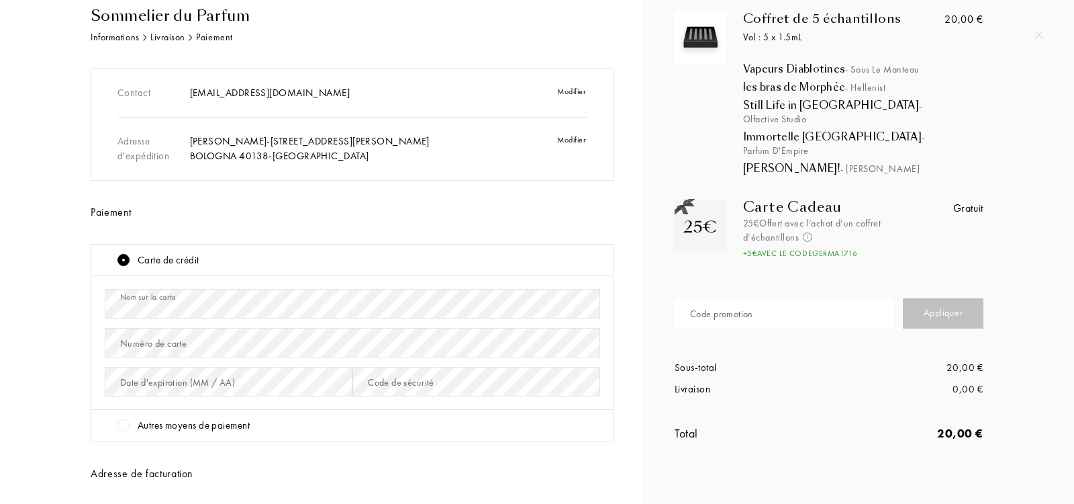
click at [128, 341] on div "Numéro de carte" at bounding box center [153, 343] width 66 height 14
click at [299, 459] on div "Contact bargoni.germana@gmail.com Modifier Adresse d'expédition GERMANA BARGONI…" at bounding box center [352, 318] width 523 height 501
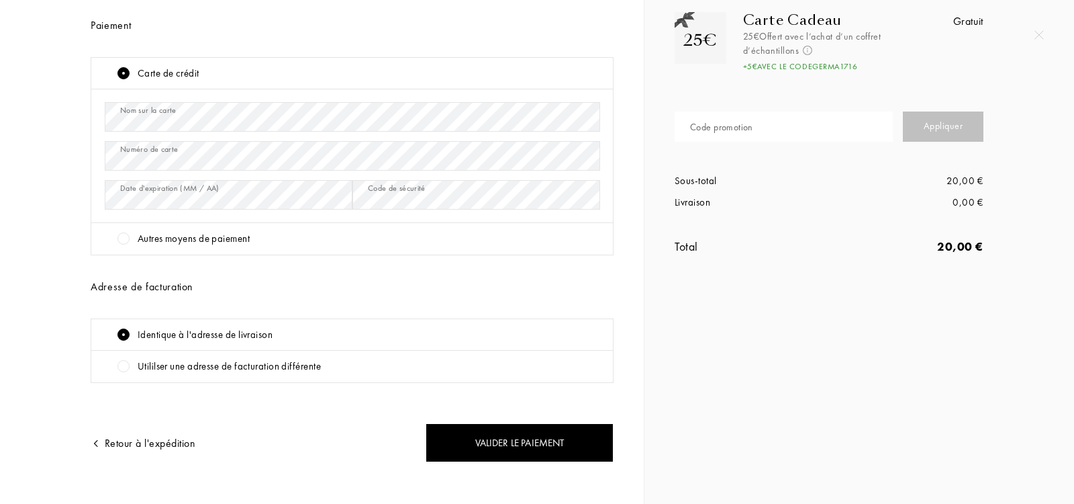
scroll to position [248, 0]
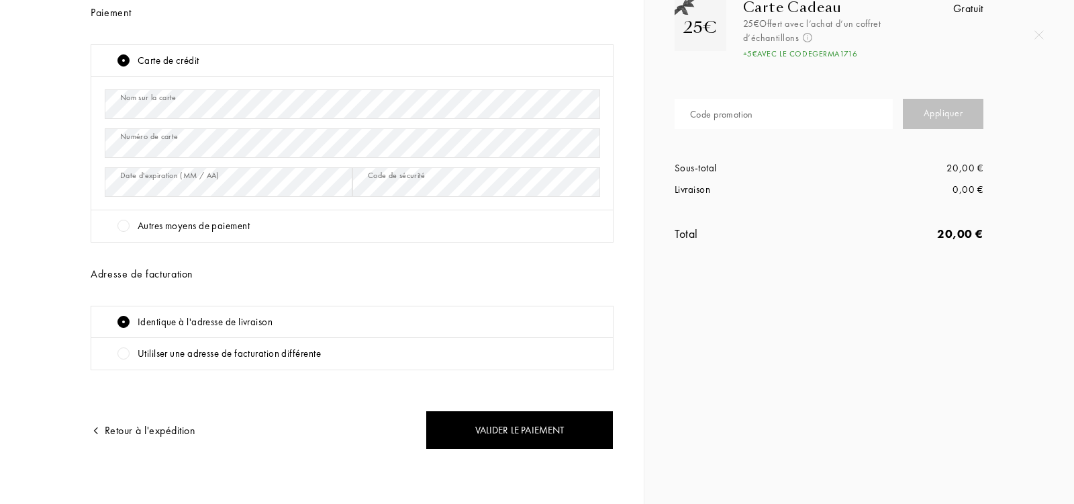
click at [814, 435] on div "Sommelier du Parfum Informations Livraison Paiement Contact bargoni.germana@gma…" at bounding box center [537, 252] width 1074 height 504
click at [761, 356] on div "Sommelier du Parfum Informations Livraison Paiement Contact bargoni.germana@gma…" at bounding box center [537, 252] width 1074 height 504
click at [312, 134] on div "Carte de crédit Nom sur la carte Numéro de carte Date d'expiration (MM / AA) Co…" at bounding box center [352, 143] width 523 height 198
click at [415, 179] on div "Code de sécurité" at bounding box center [397, 175] width 58 height 12
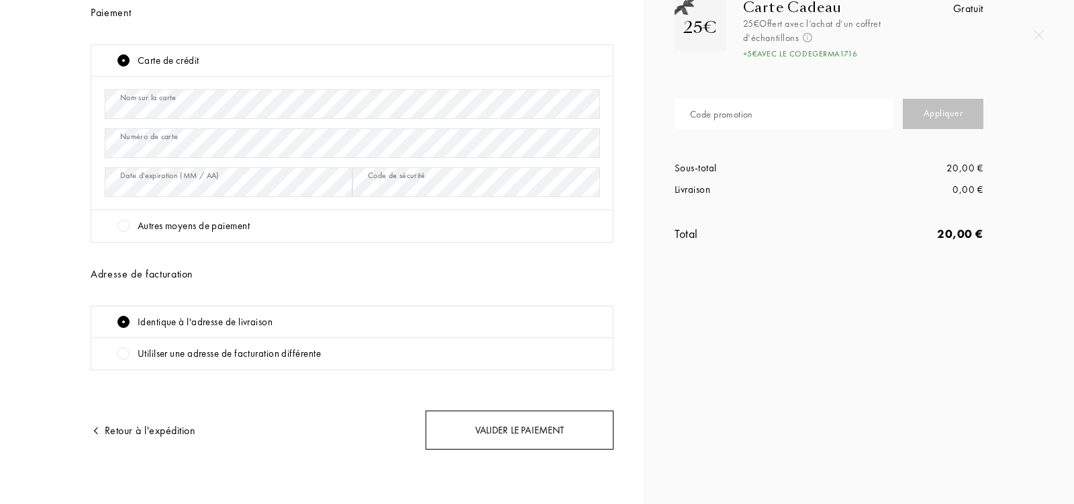
click at [500, 426] on div "Valider le paiement" at bounding box center [520, 430] width 188 height 40
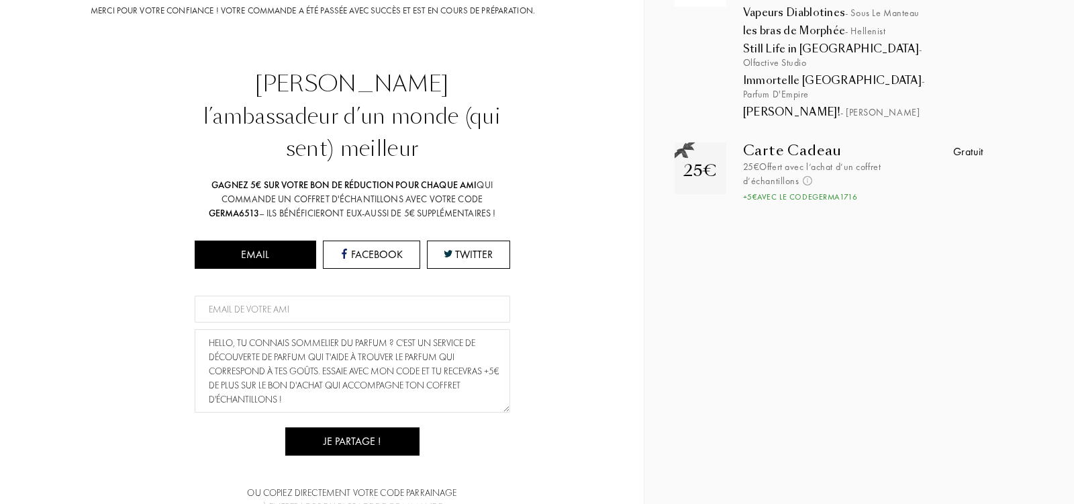
scroll to position [0, 0]
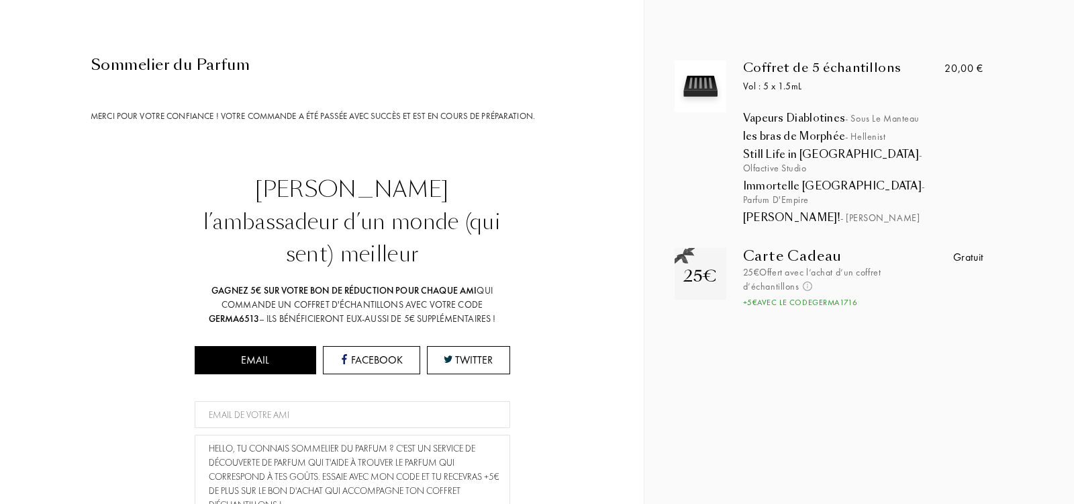
click at [185, 55] on div "Sommelier du Parfum" at bounding box center [352, 65] width 523 height 22
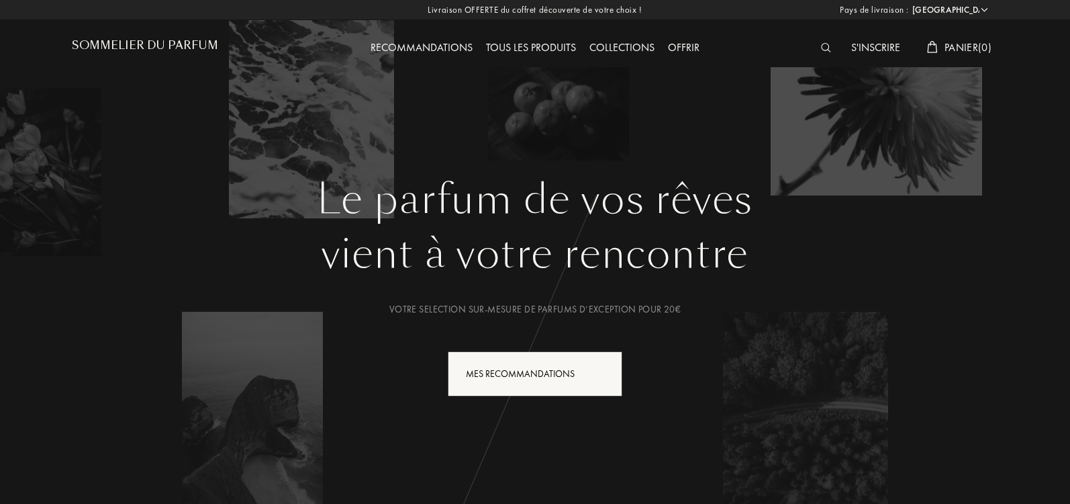
select select "IT"
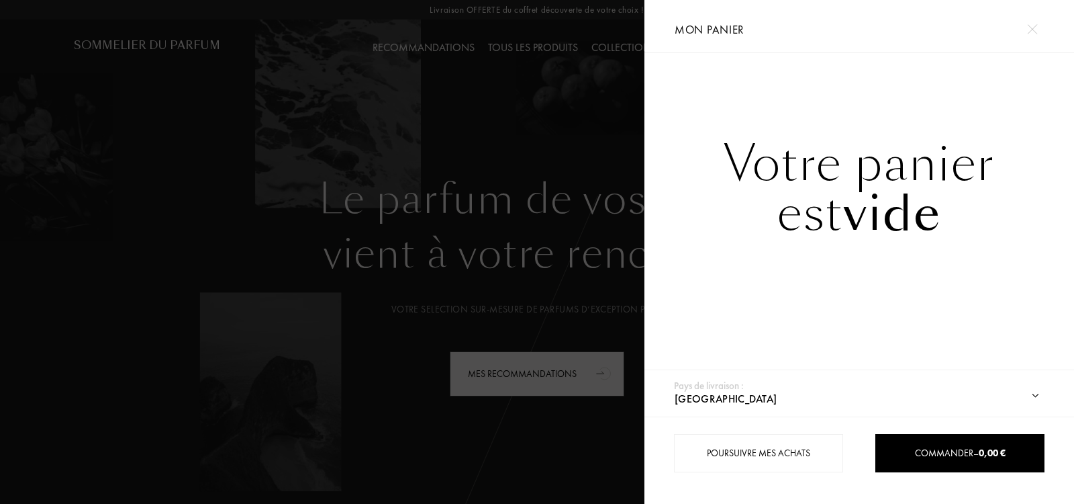
click at [1028, 27] on img at bounding box center [1032, 29] width 10 height 10
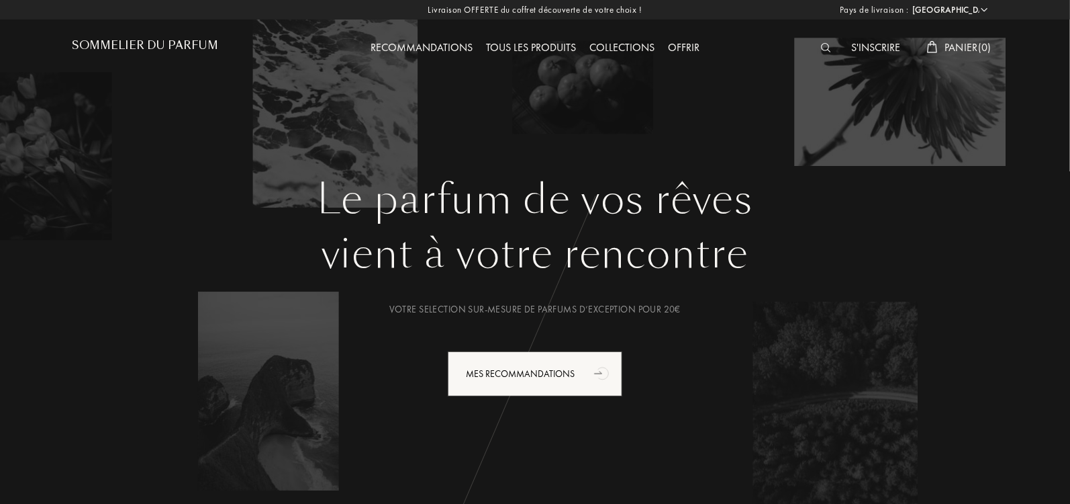
click at [967, 40] on div "Panier ( 0 )" at bounding box center [959, 48] width 78 height 17
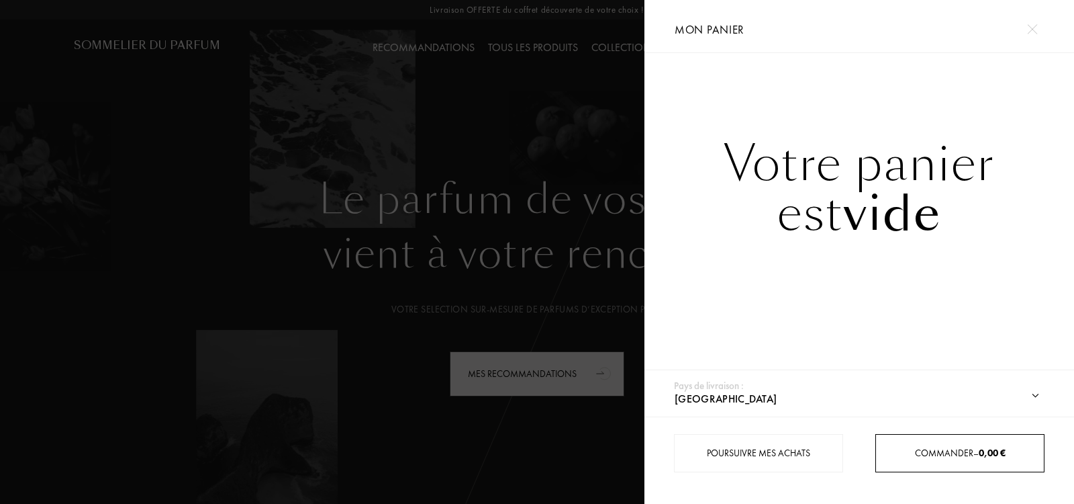
click at [911, 455] on div "Commander – 0,00 €" at bounding box center [960, 453] width 168 height 14
click at [908, 446] on div "Commander – 0,00 €" at bounding box center [960, 453] width 168 height 14
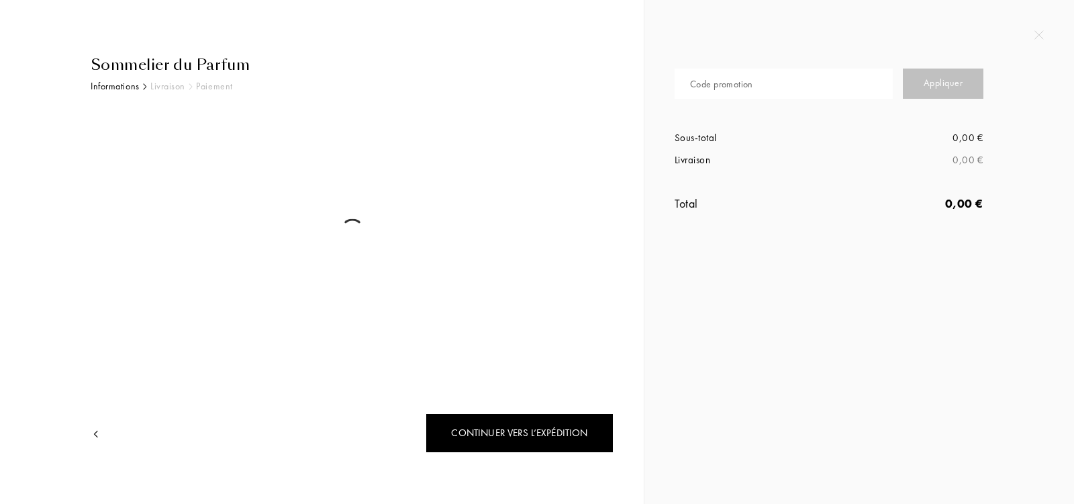
select select "IT"
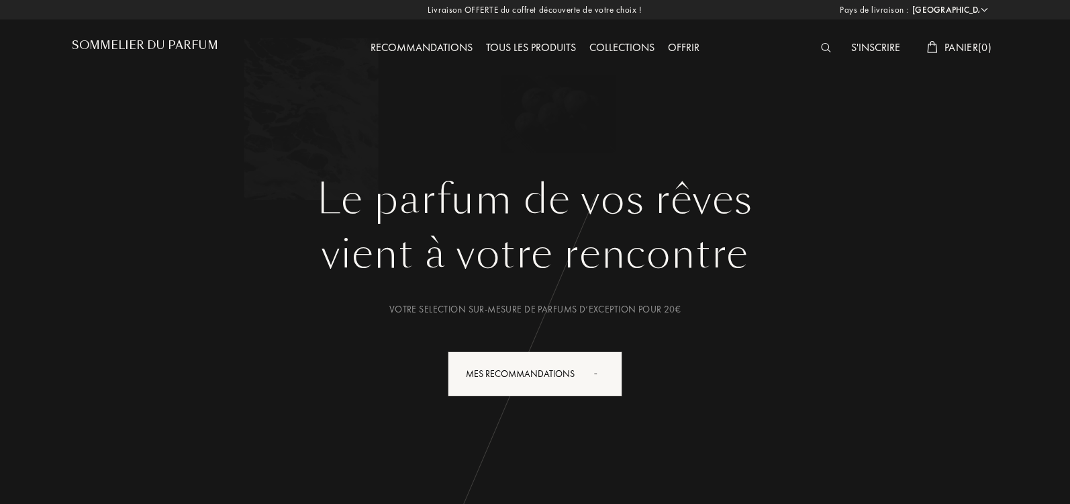
select select "IT"
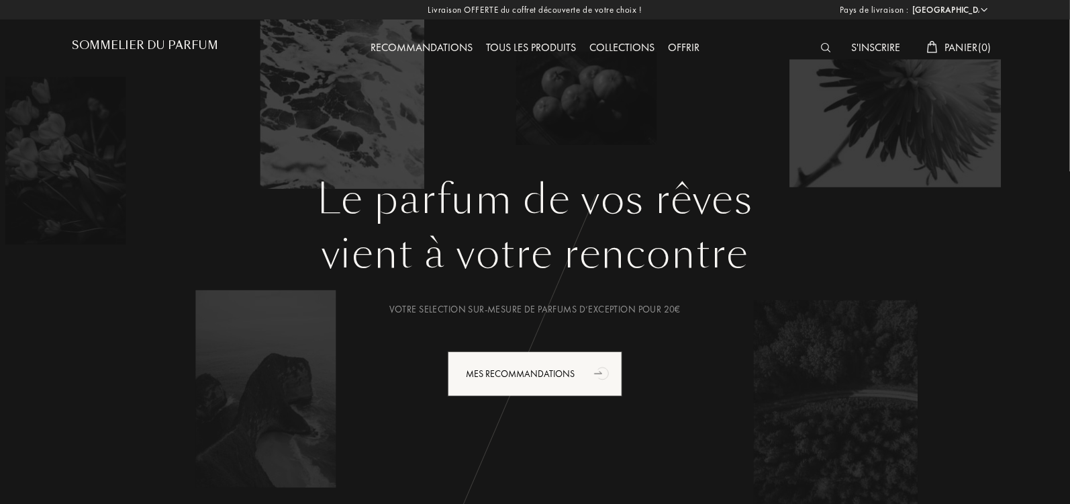
click at [963, 44] on span "Panier ( 0 )" at bounding box center [968, 47] width 47 height 14
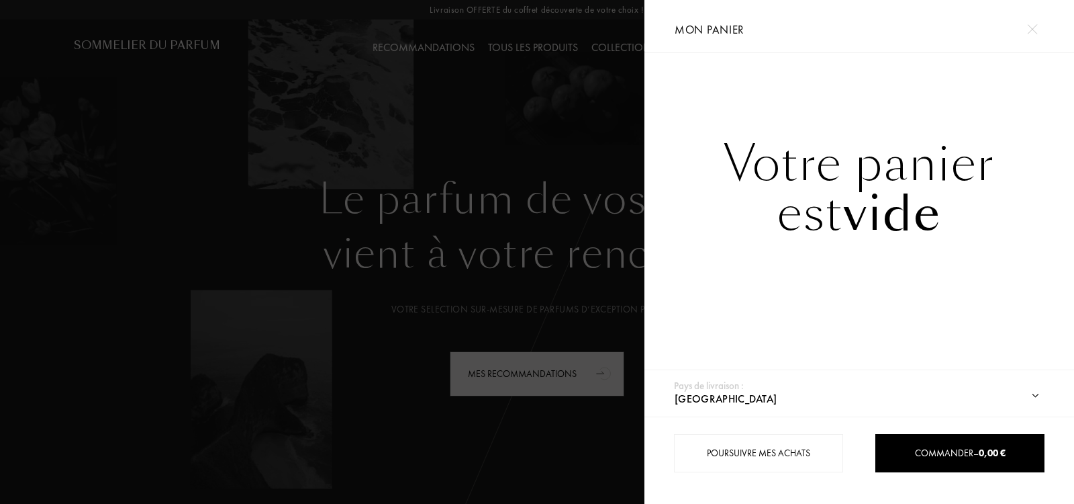
click at [735, 28] on span "Mon panier" at bounding box center [710, 29] width 70 height 15
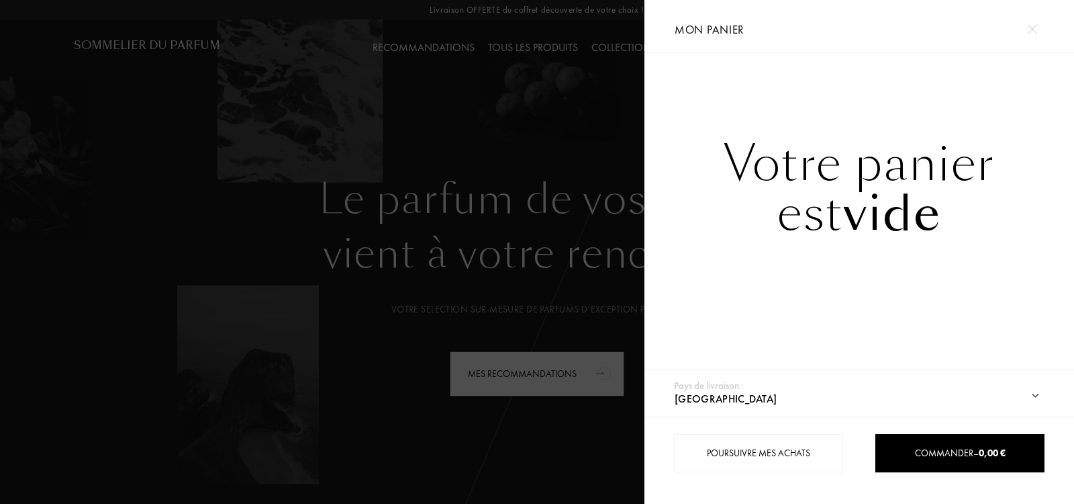
click at [281, 3] on div at bounding box center [322, 252] width 645 height 504
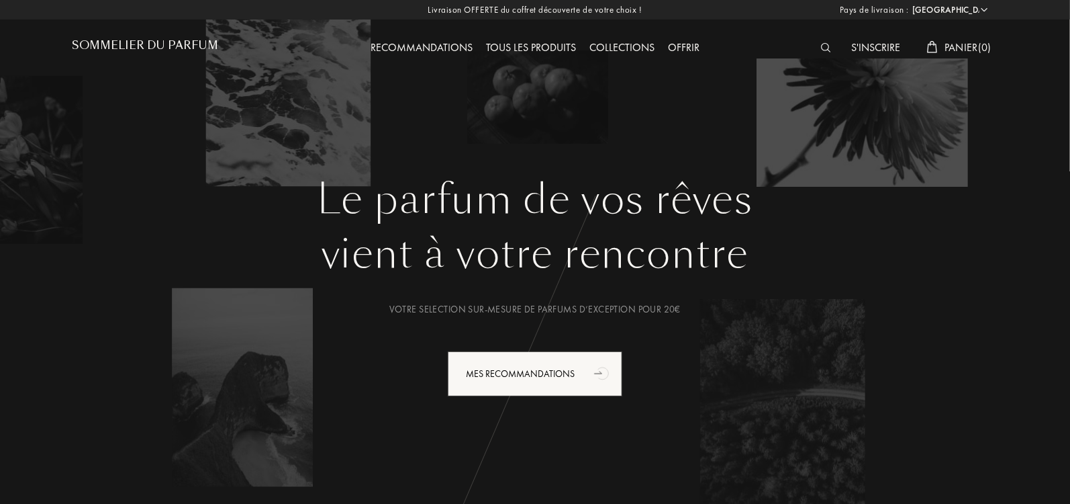
click at [197, 38] on div "Pays de livraison : Afghanistan Afrique du Sud Albanie Algérie Allemagne Andorr…" at bounding box center [533, 252] width 1074 height 504
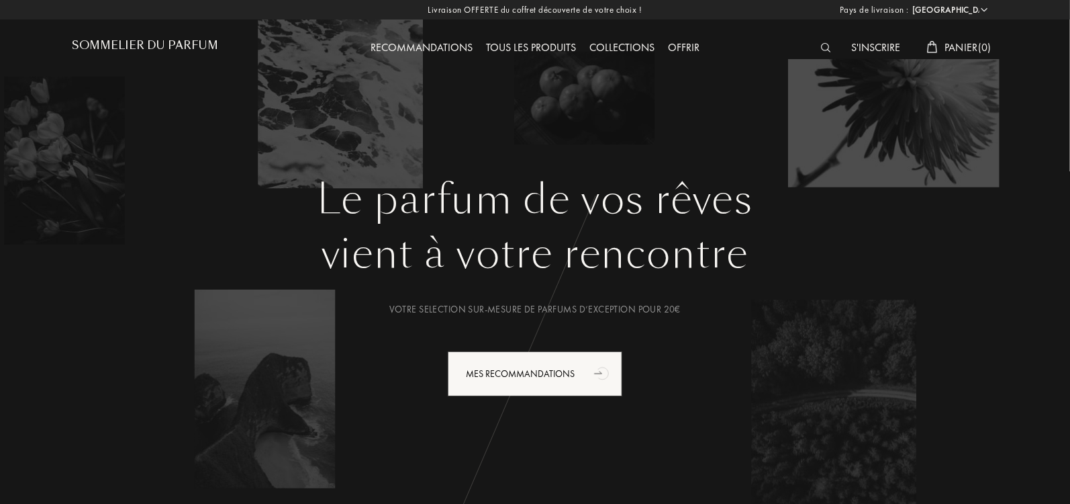
click at [957, 43] on span "Panier ( 0 )" at bounding box center [968, 47] width 47 height 14
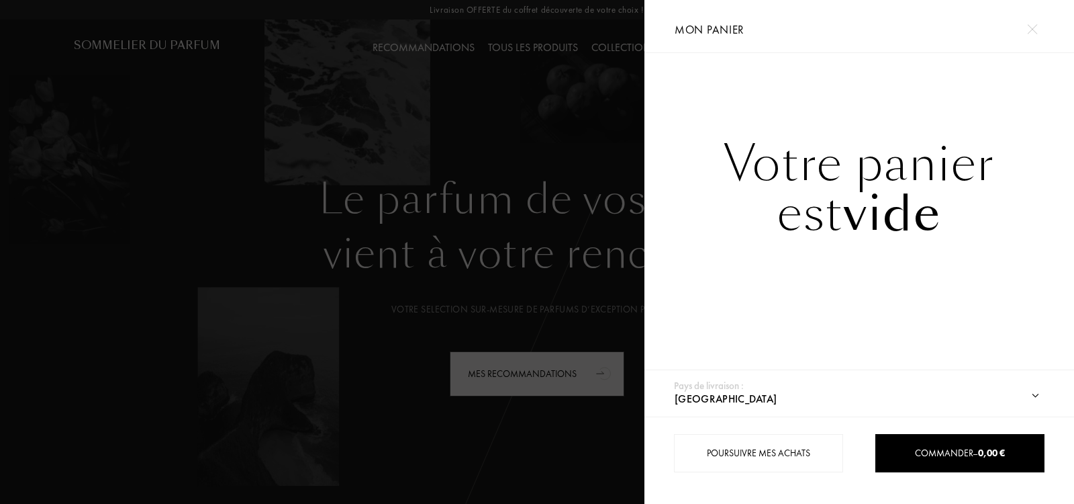
click at [1027, 26] on img at bounding box center [1032, 29] width 10 height 10
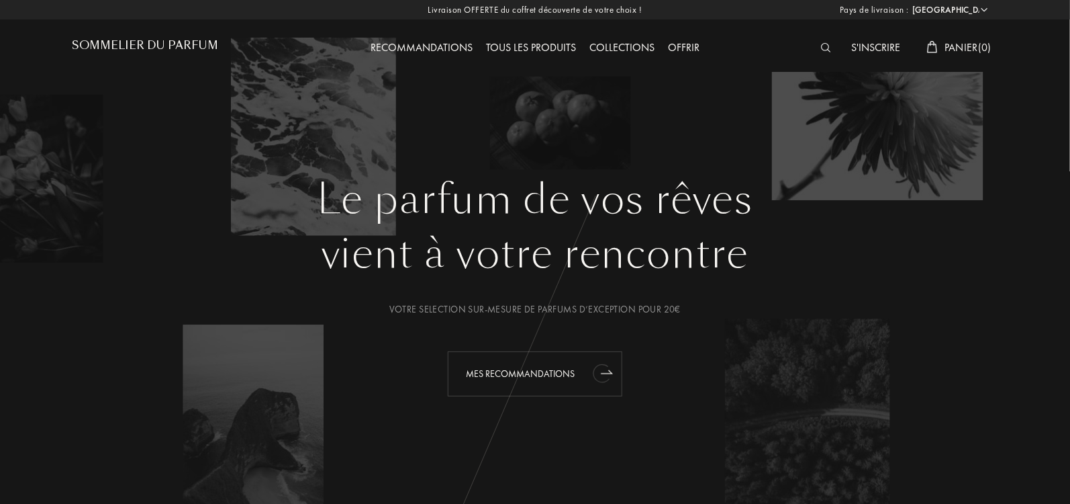
click at [551, 370] on div "Mes Recommandations" at bounding box center [535, 373] width 175 height 45
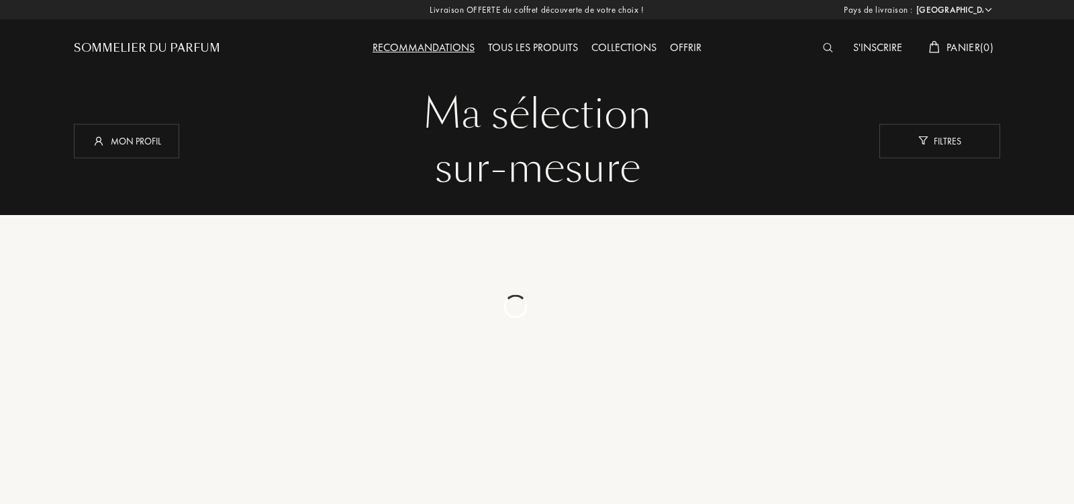
select select "IT"
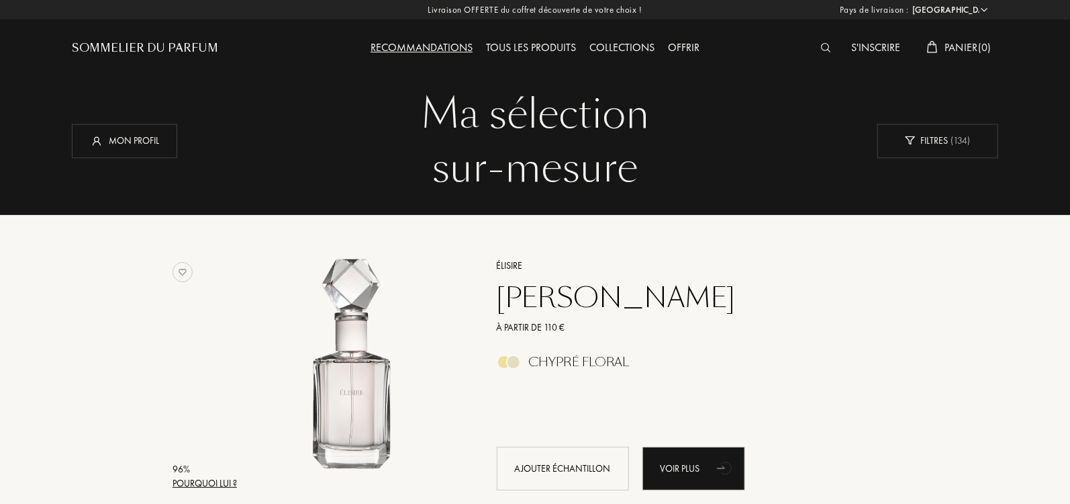
click at [173, 48] on div "Sommelier du Parfum" at bounding box center [145, 48] width 146 height 16
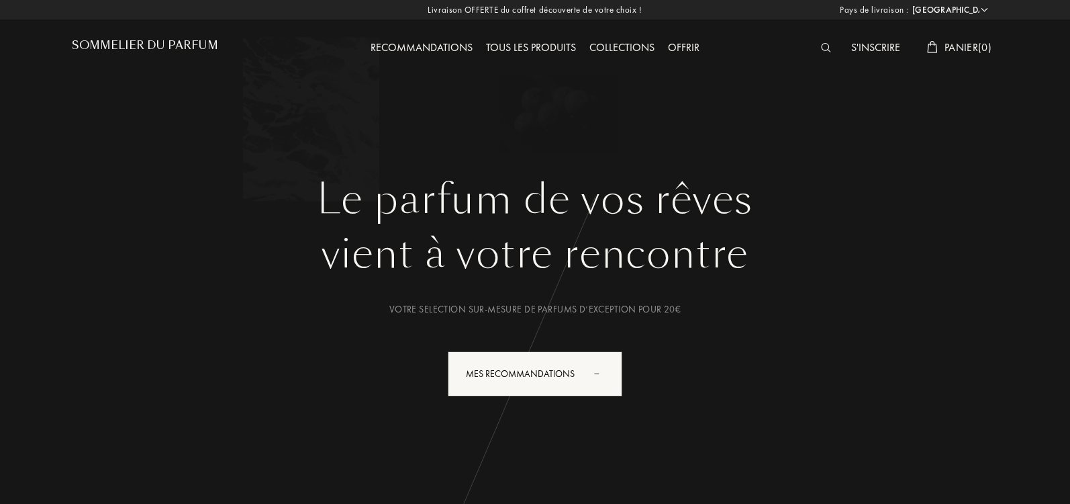
select select "IT"
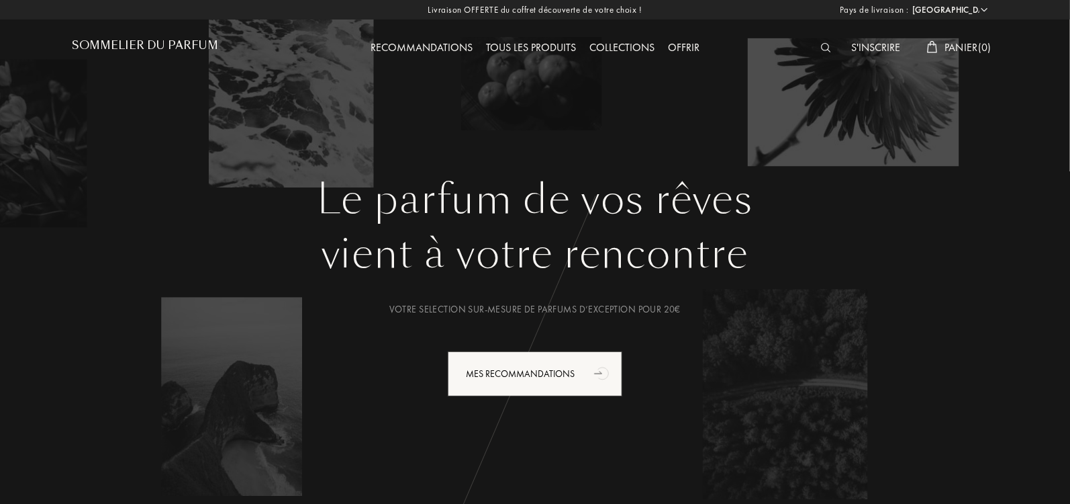
click at [171, 44] on h1 "Sommelier du Parfum" at bounding box center [145, 45] width 146 height 13
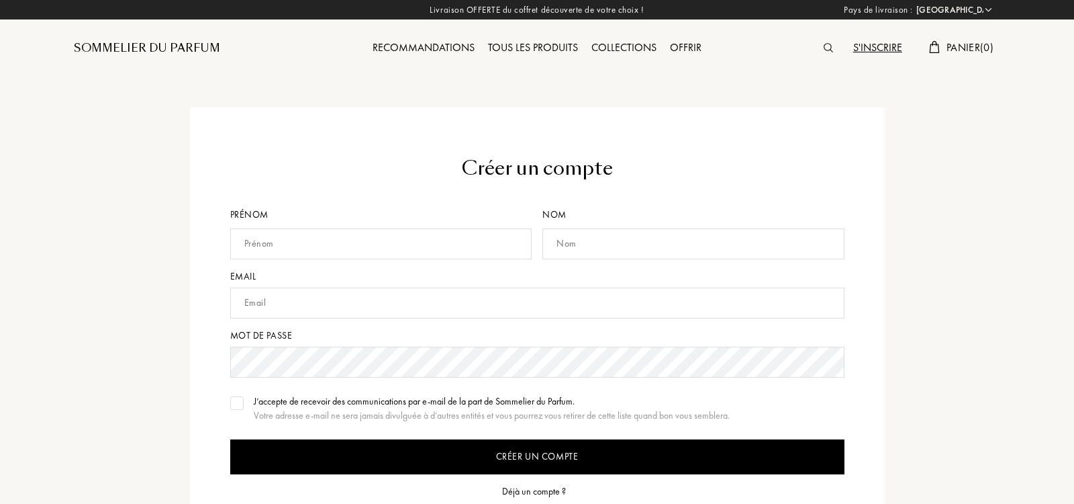
select select "IT"
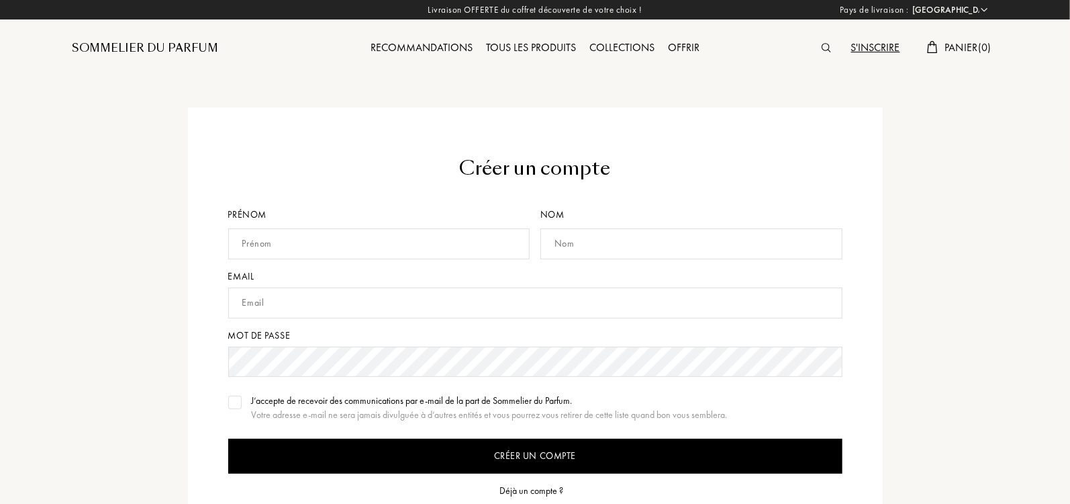
click at [959, 46] on span "Panier ( 0 )" at bounding box center [968, 47] width 47 height 14
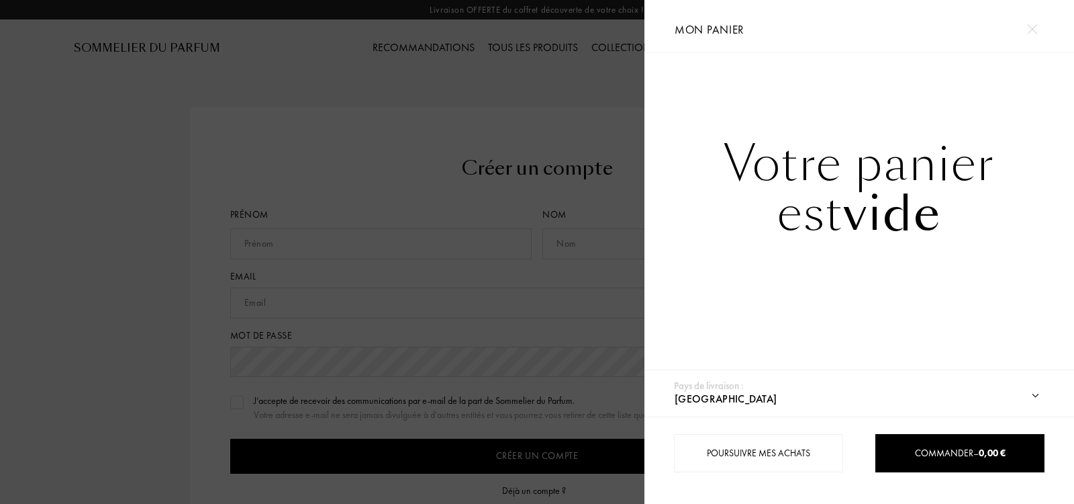
click at [126, 147] on div at bounding box center [322, 252] width 645 height 504
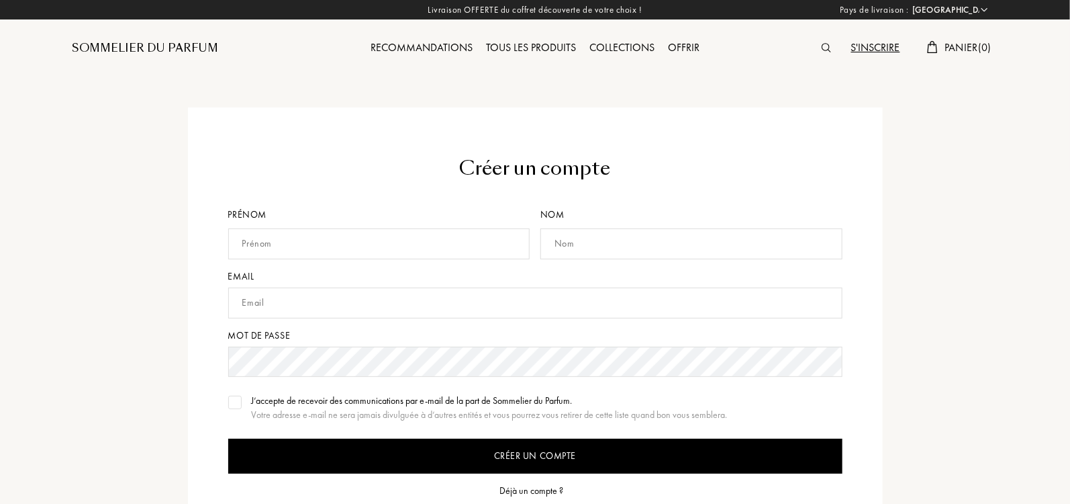
click at [824, 45] on img at bounding box center [826, 47] width 9 height 9
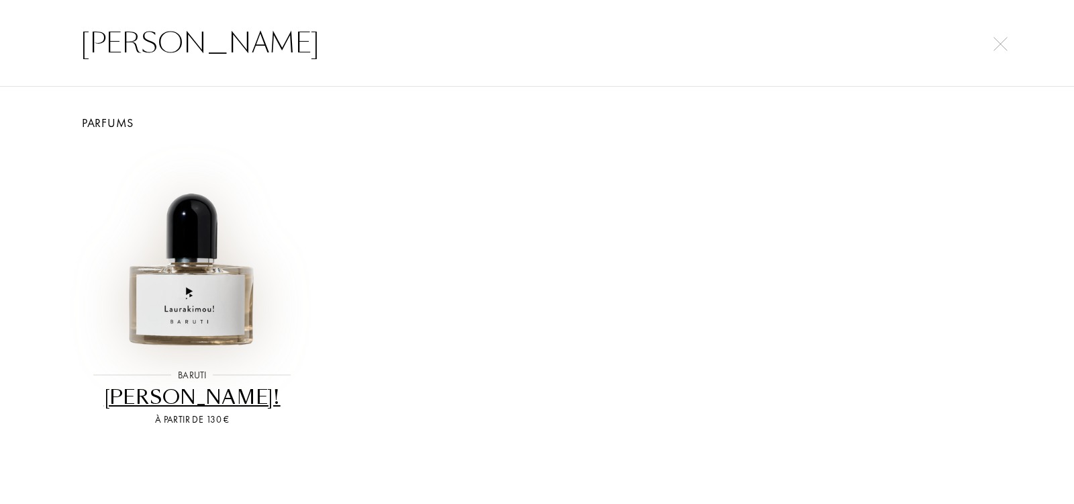
type input "[PERSON_NAME]"
click at [164, 288] on img at bounding box center [192, 249] width 207 height 207
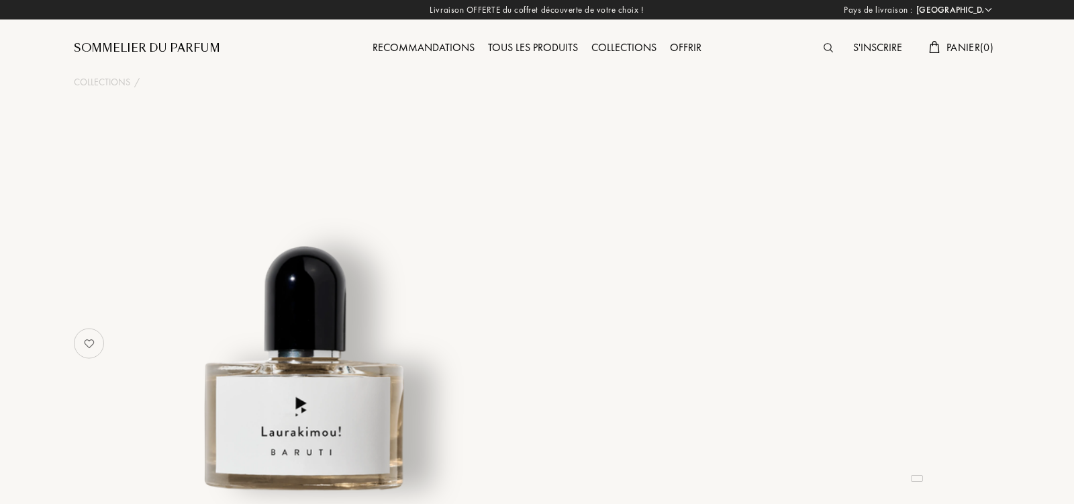
select select "IT"
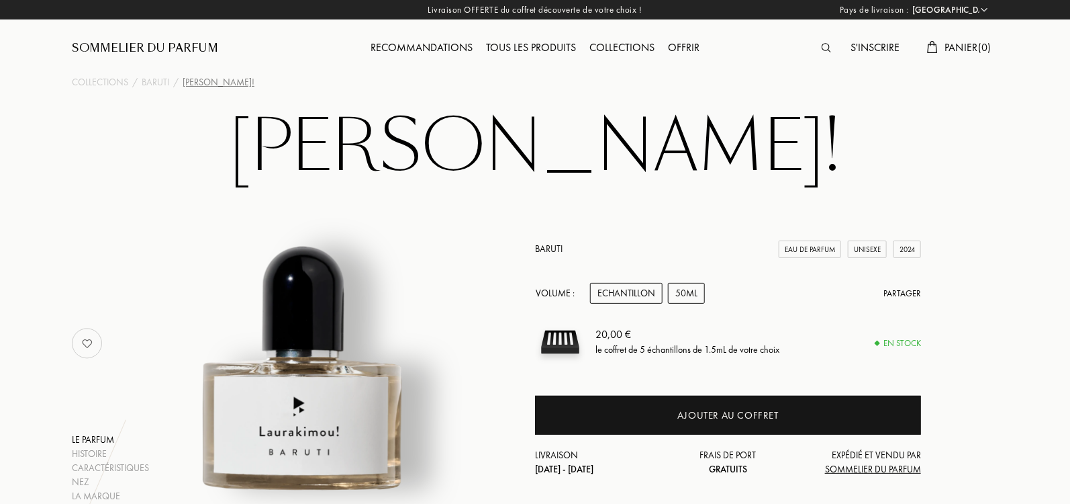
click at [685, 291] on div "50mL" at bounding box center [686, 293] width 37 height 21
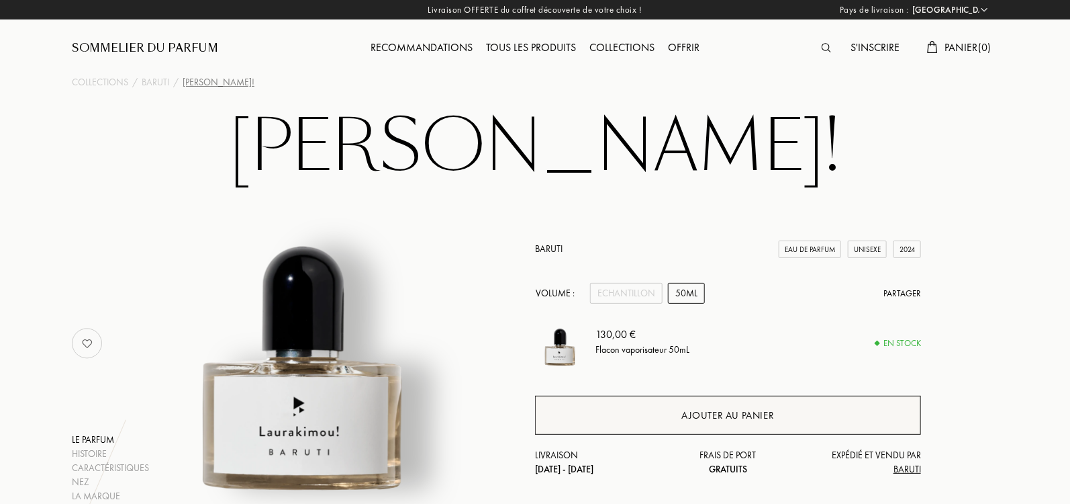
click at [687, 420] on div "Ajouter au panier" at bounding box center [727, 415] width 93 height 15
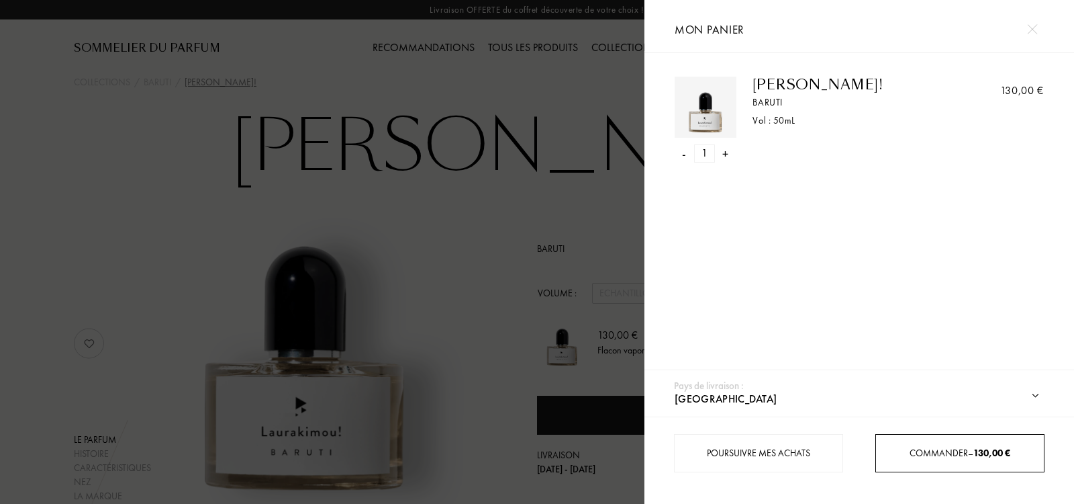
click at [918, 450] on span "Commander – 130,00 €" at bounding box center [960, 452] width 101 height 12
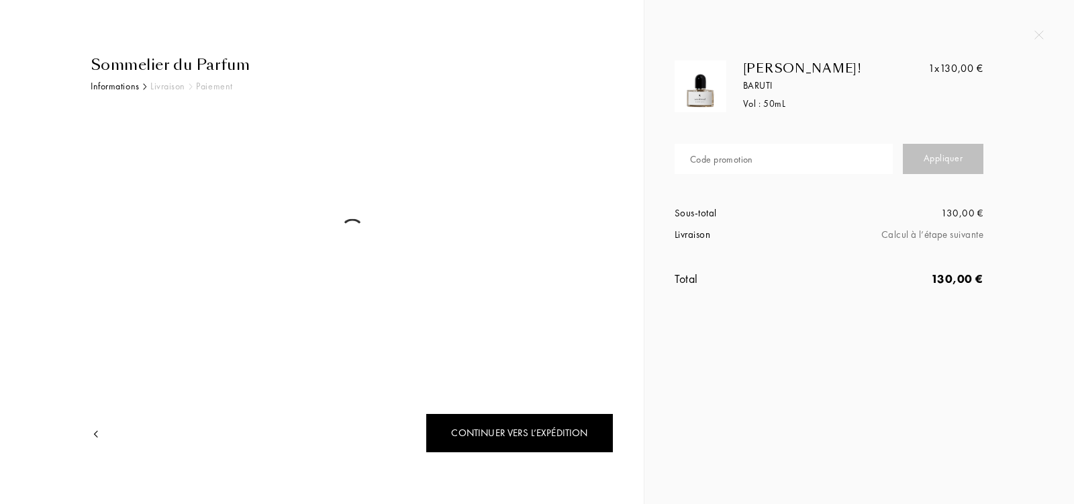
select select "IT"
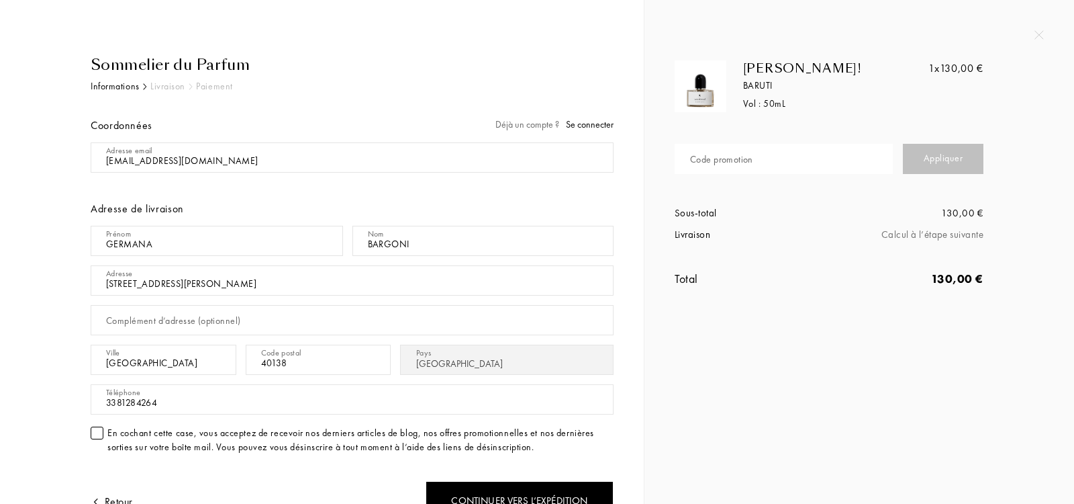
click at [747, 161] on div "Code promotion" at bounding box center [721, 159] width 63 height 14
paste input "GERMA1716"
type input "GERMA1716"
click at [945, 146] on div "Appliquer" at bounding box center [943, 159] width 81 height 30
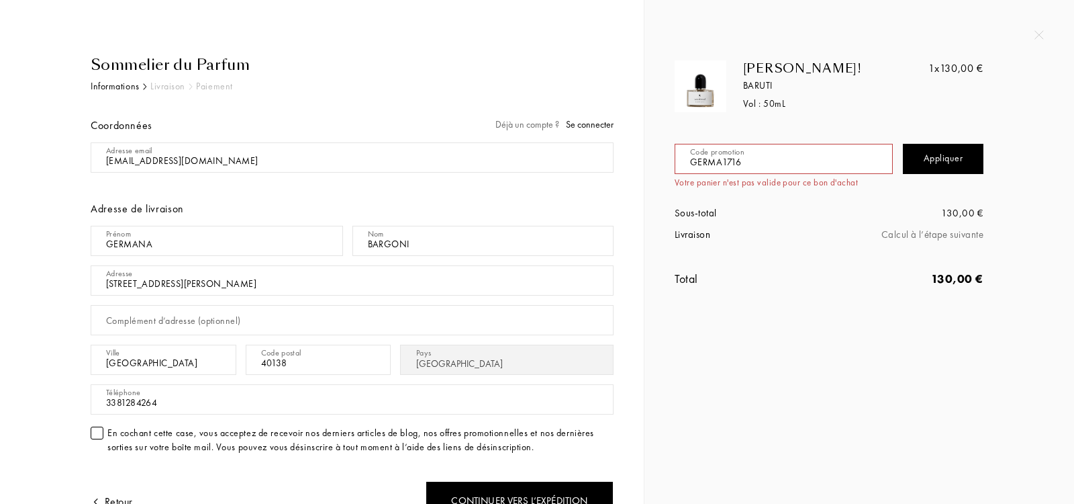
click at [857, 161] on input "GERMA1716" at bounding box center [784, 159] width 218 height 30
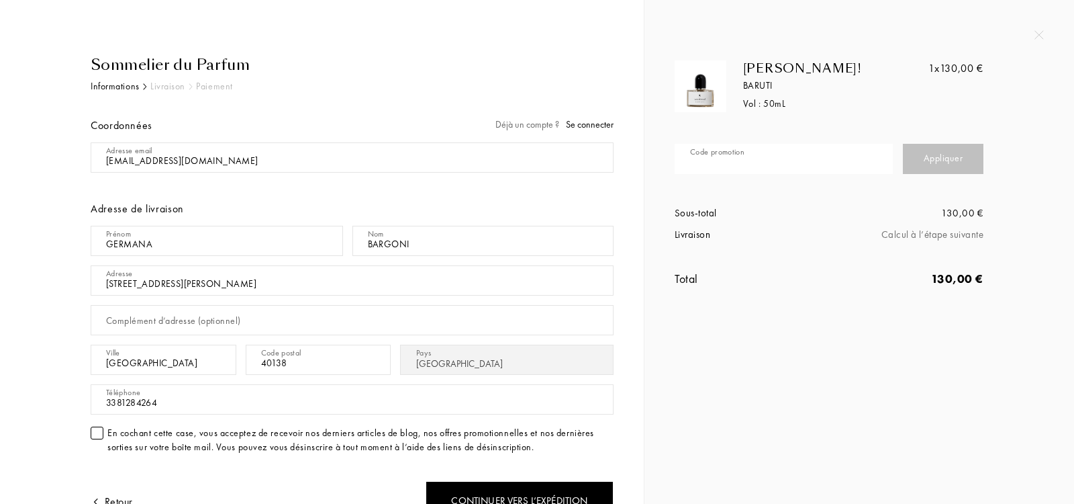
paste input "THE3R-PJ4PR"
type input "THE3R-PJ4PR"
click at [931, 156] on div "Appliquer" at bounding box center [943, 159] width 81 height 30
